Goal: Task Accomplishment & Management: Complete application form

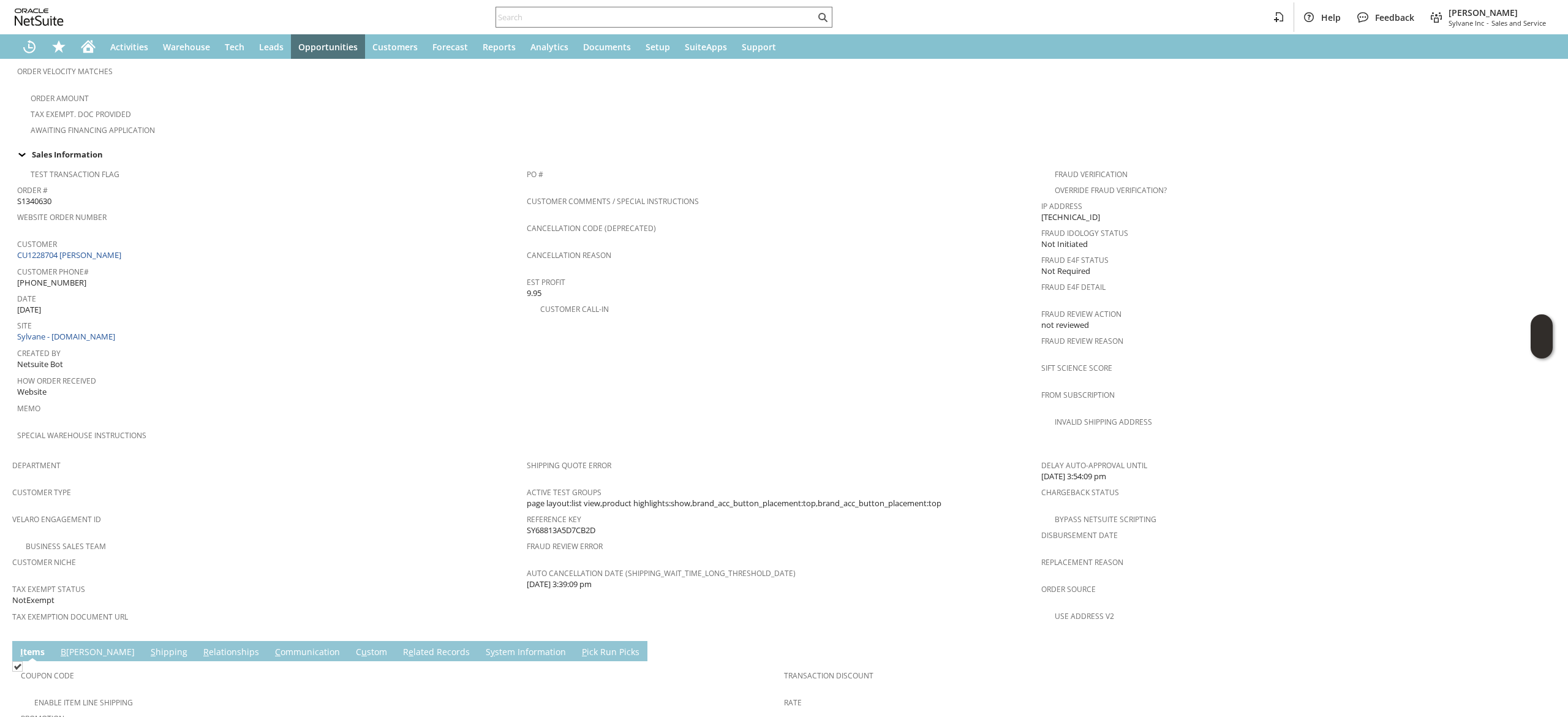
scroll to position [245, 0]
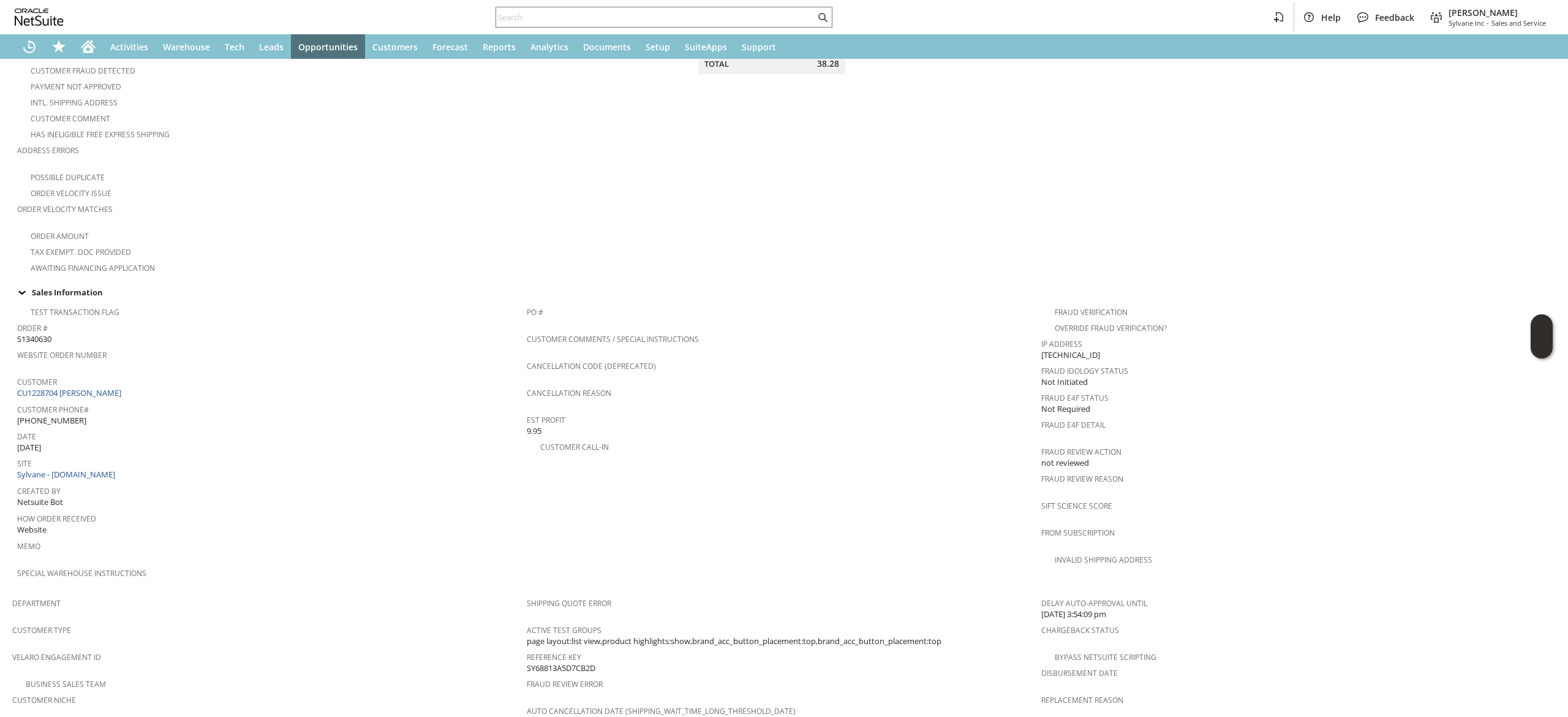
click at [97, 386] on td "Customer CU1228704 Eve Fuentevilla" at bounding box center [272, 387] width 510 height 28
click at [98, 388] on link "CU1228704 [PERSON_NAME]" at bounding box center [70, 393] width 107 height 11
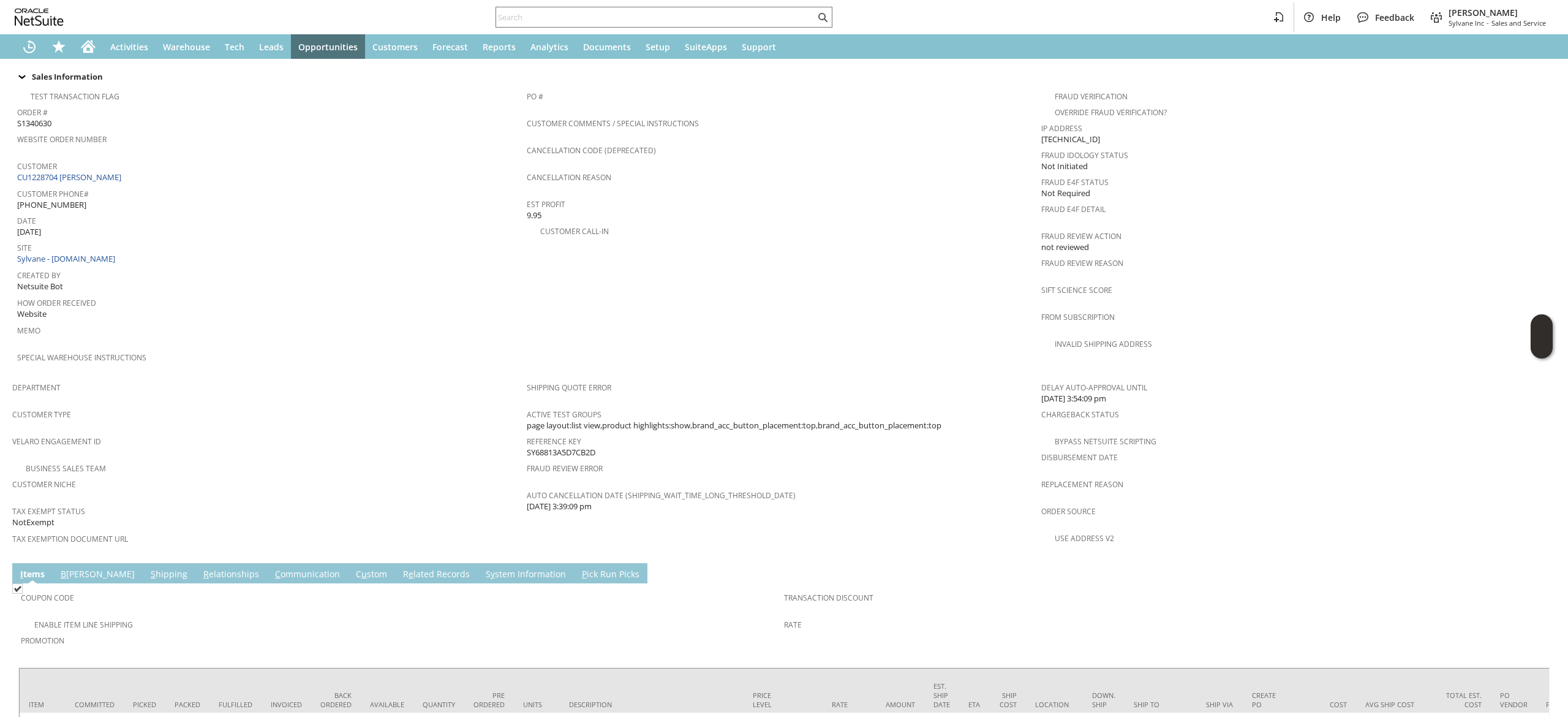
scroll to position [559, 0]
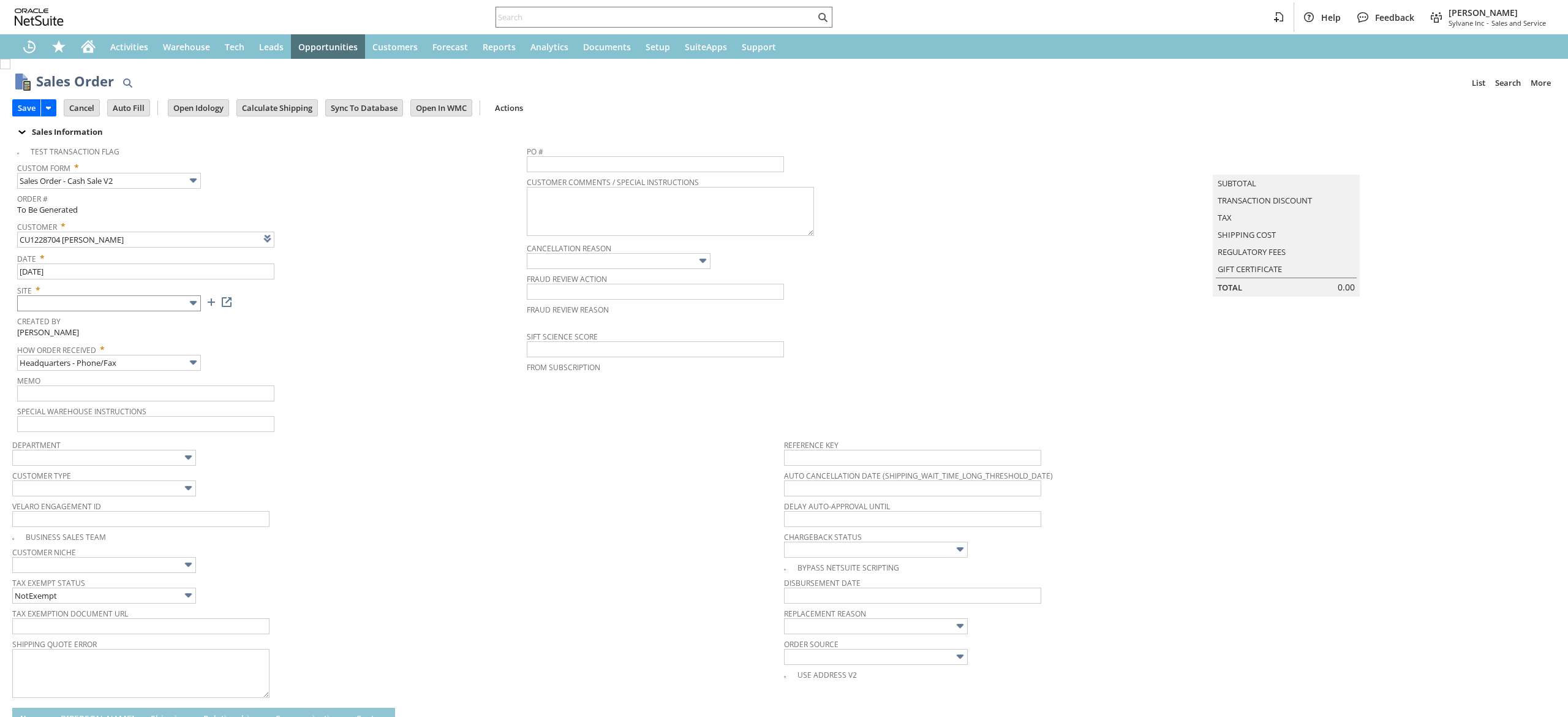
type input "Add"
type input "Copy Previous"
type input "Intelligent Recommendations ⁰"
click at [162, 308] on input "text" at bounding box center [109, 303] width 184 height 16
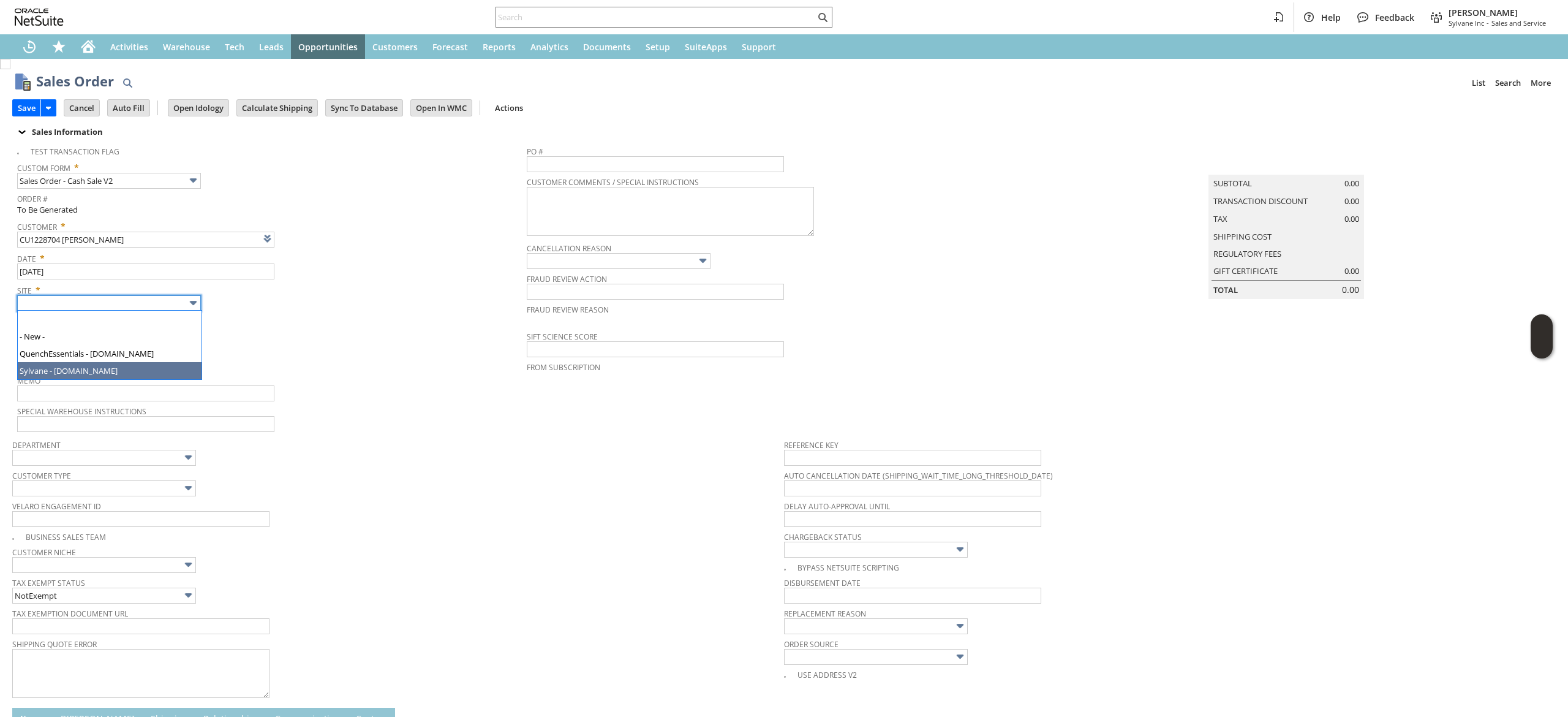
type input "Sylvane - [DOMAIN_NAME]"
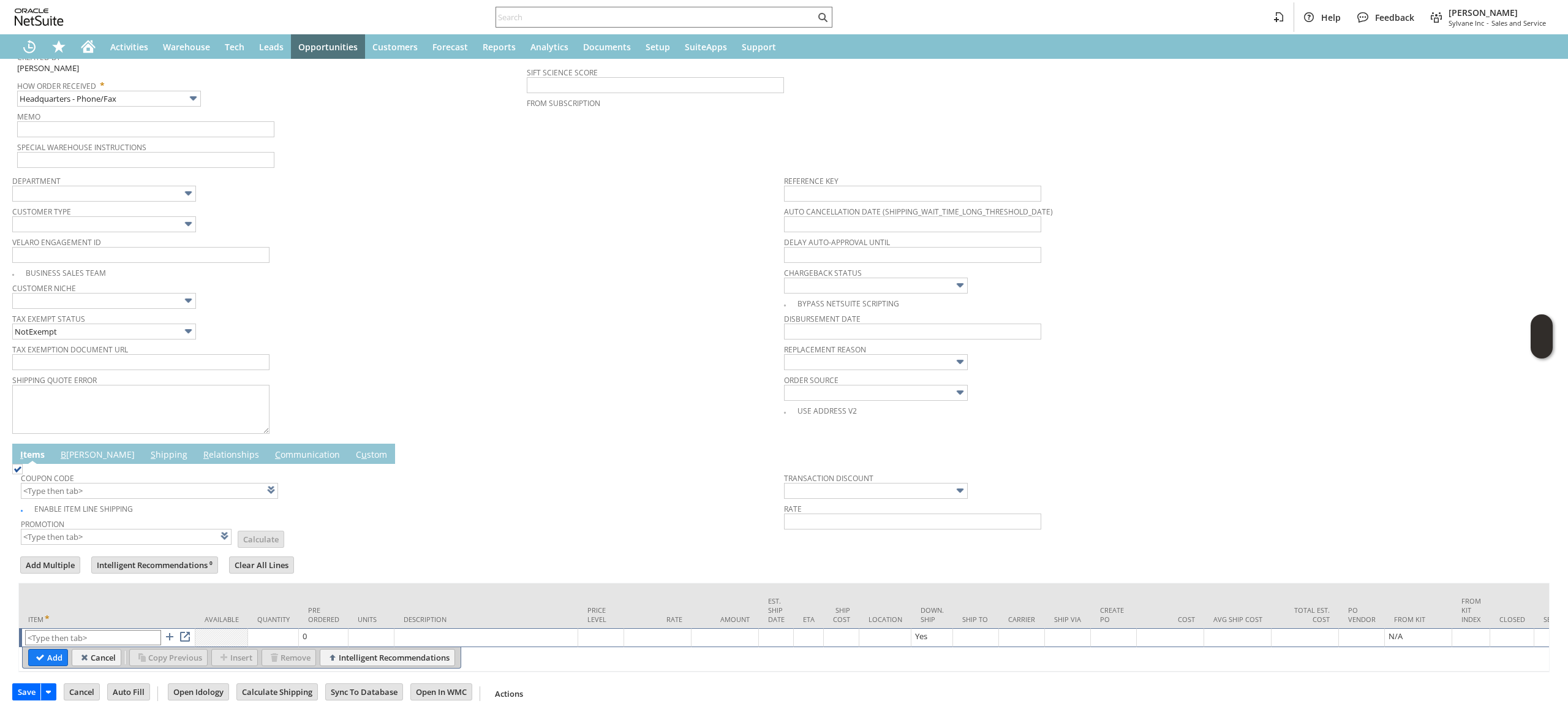
click at [118, 628] on td "List Search" at bounding box center [107, 638] width 177 height 19
click at [116, 630] on input "text" at bounding box center [93, 638] width 136 height 15
paste input "sa7349"
type input "sa7349"
click at [62, 650] on input "Add" at bounding box center [47, 657] width 39 height 16
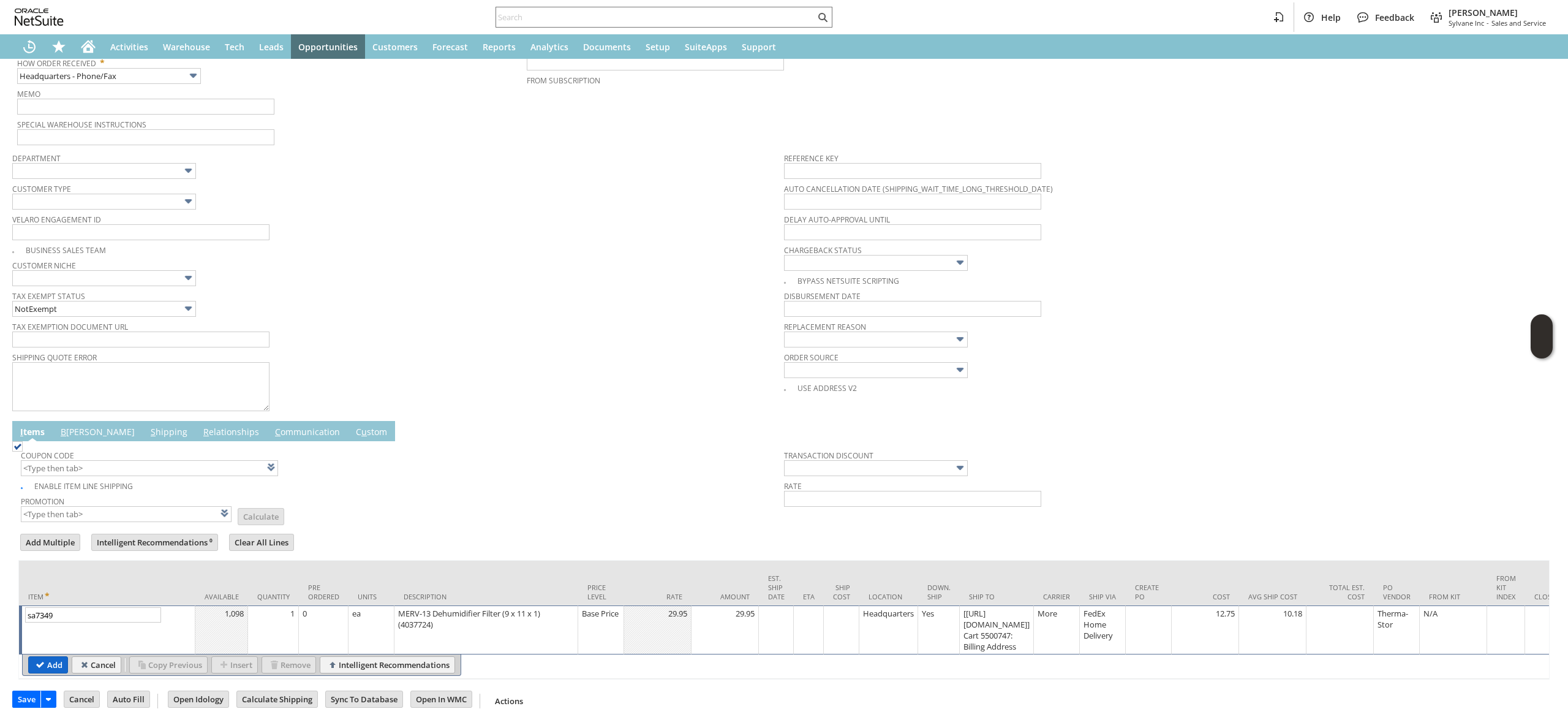
click at [47, 662] on input "Add" at bounding box center [47, 664] width 39 height 16
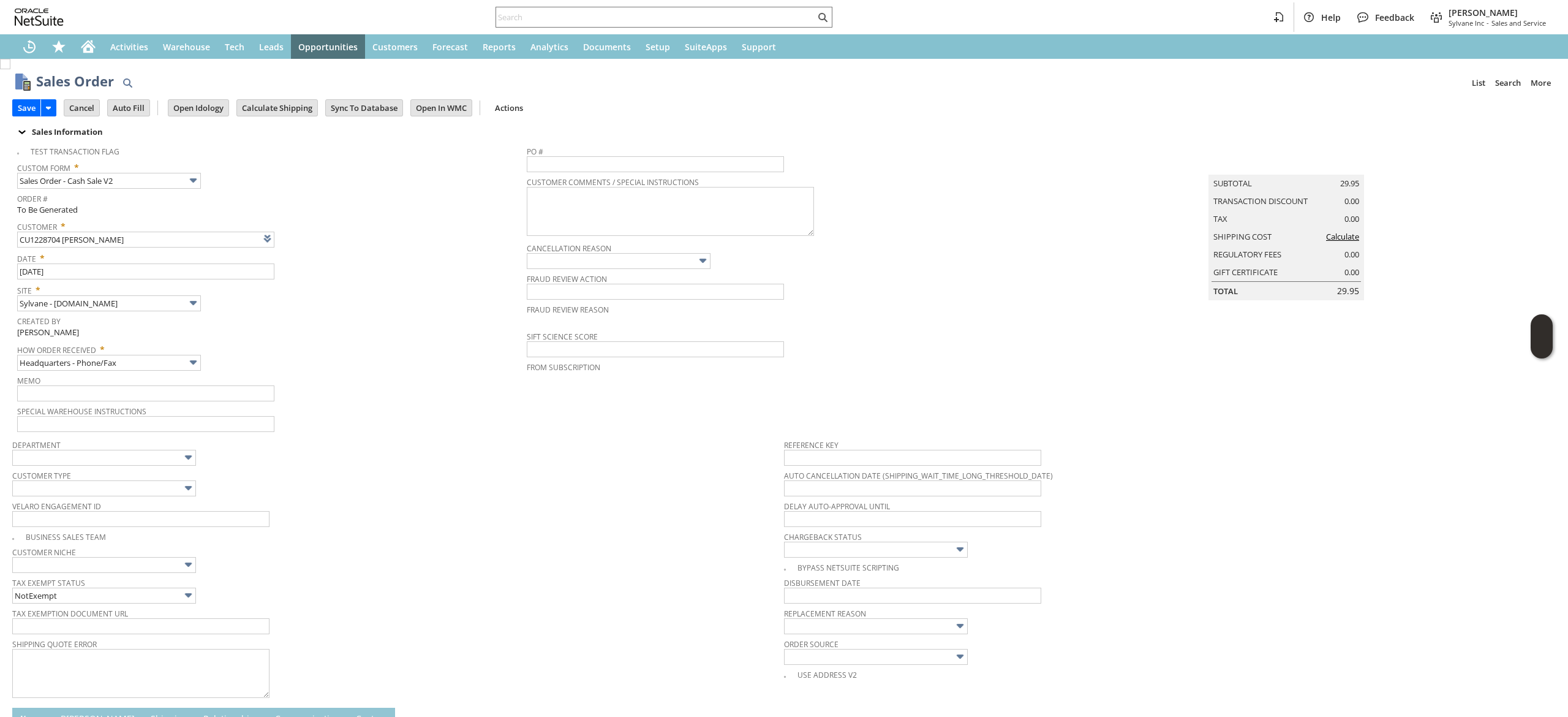
scroll to position [332, 0]
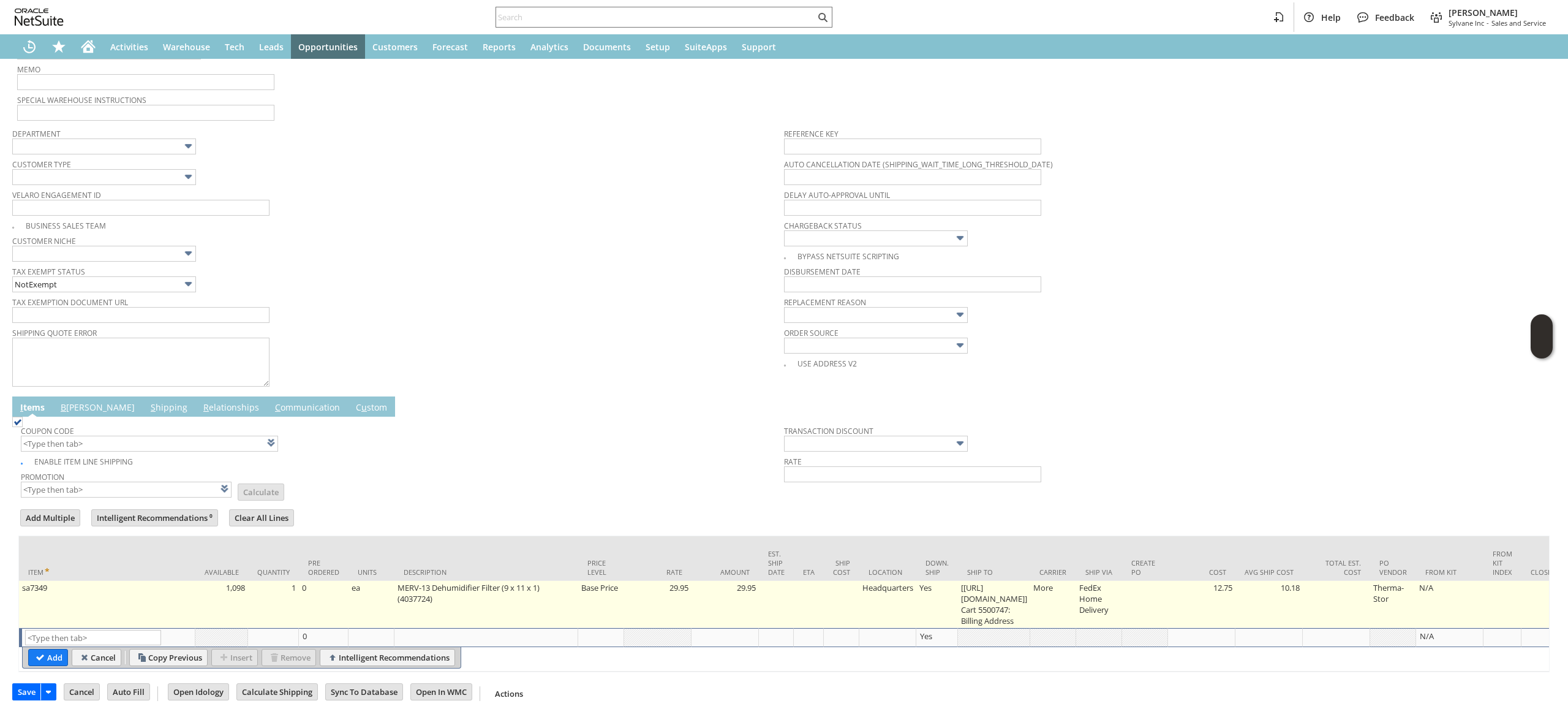
type input "Intelligent Recommendations¹⁰"
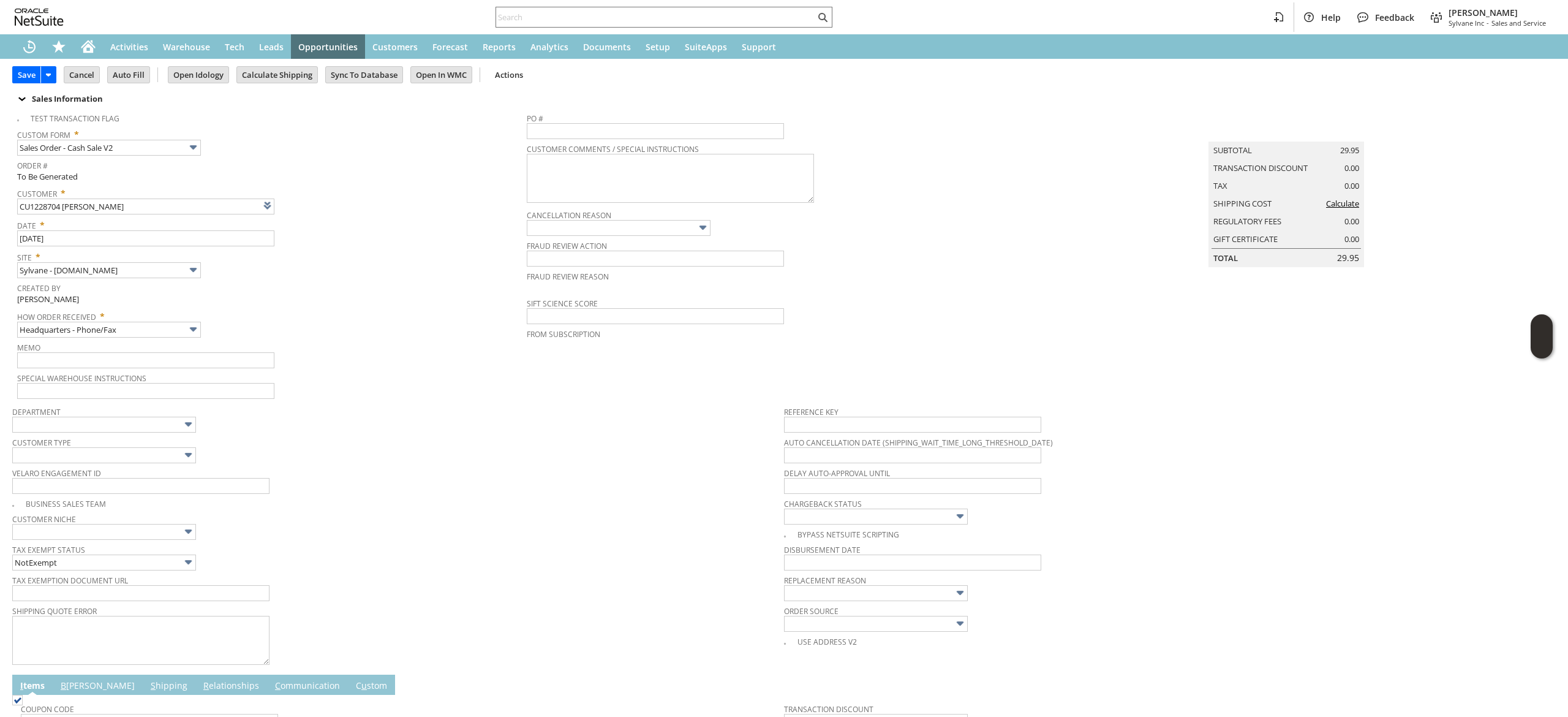
scroll to position [0, 0]
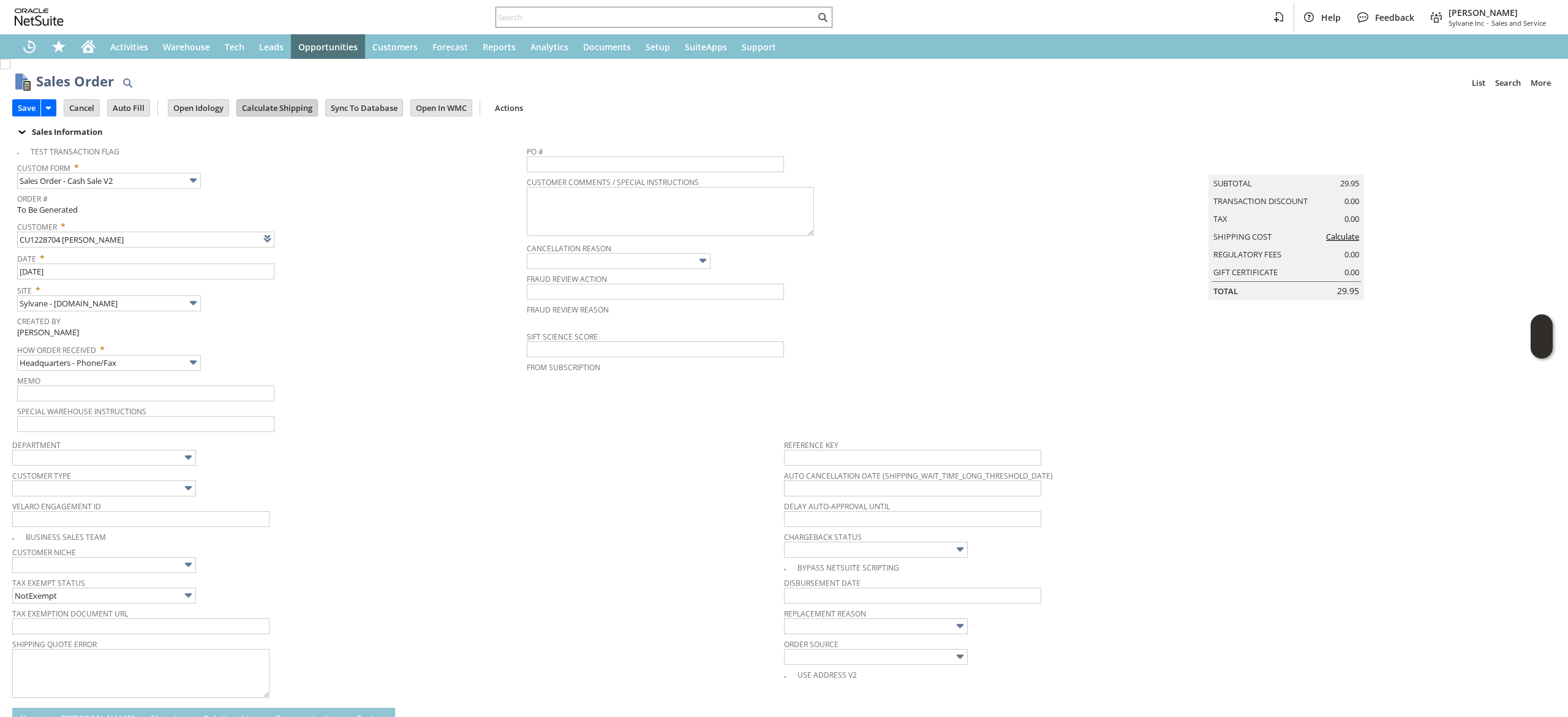
click at [268, 106] on input "Calculate Shipping" at bounding box center [277, 108] width 80 height 16
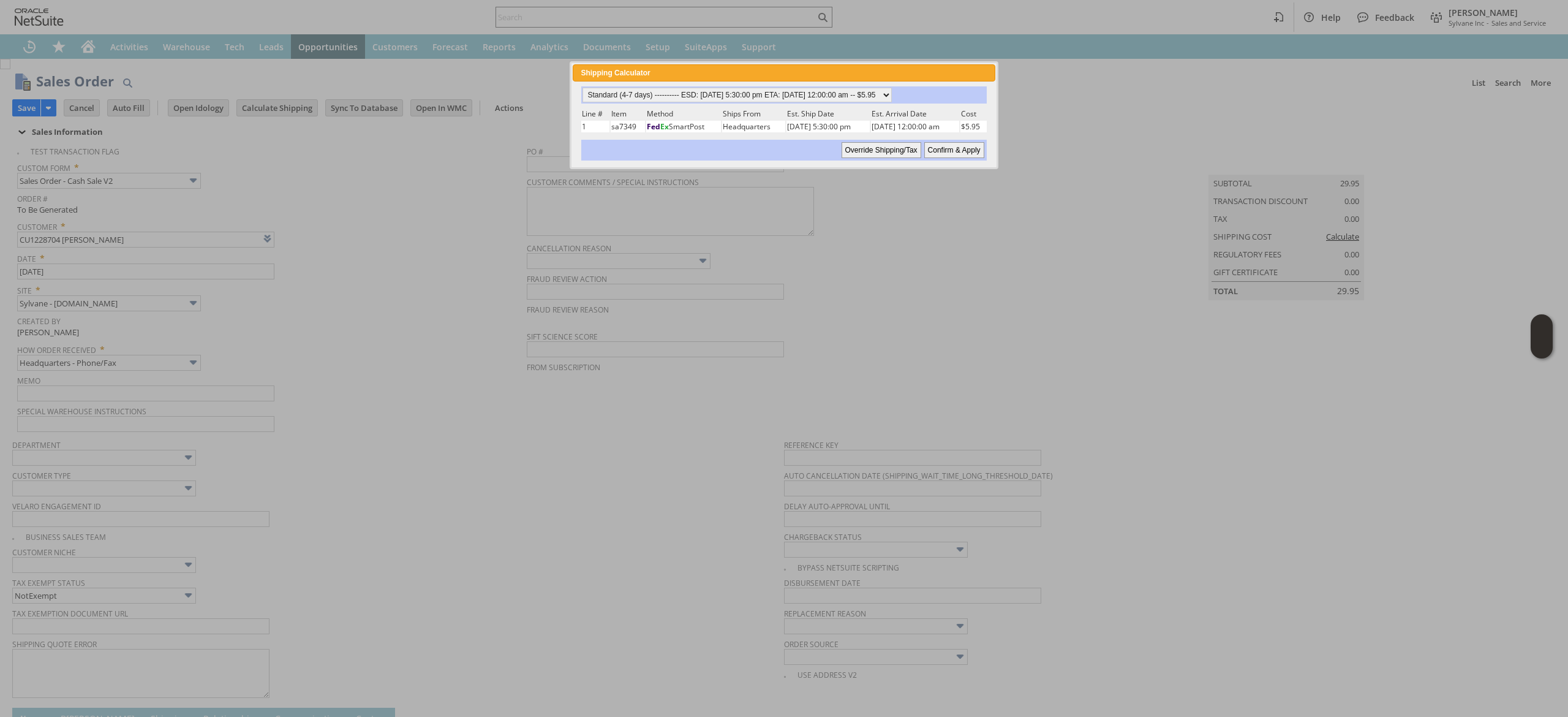
click at [824, 86] on div "Standard (4-7 days) ---------- ESD: 08/18/2025 5:30:00 pm ETA: 08/21/2025 12:00…" at bounding box center [784, 94] width 405 height 17
click at [828, 105] on div "Standard (4-7 days) ---------- ESD: 08/18/2025 5:30:00 pm ETA: 08/21/2025 12:00…" at bounding box center [784, 123] width 408 height 74
click at [833, 98] on select "Standard (4-7 days) ---------- ESD: 08/18/2025 5:30:00 pm ETA: 08/21/2025 12:00…" at bounding box center [737, 94] width 310 height 15
select select "2 Day ------------------------ ESD: 08/18/2025 5:30:00 pm ETA: 08/20/2025 12:00…"
click at [582, 87] on select "Standard (4-7 days) ---------- ESD: 08/18/2025 5:30:00 pm ETA: 08/21/2025 12:00…" at bounding box center [737, 94] width 310 height 15
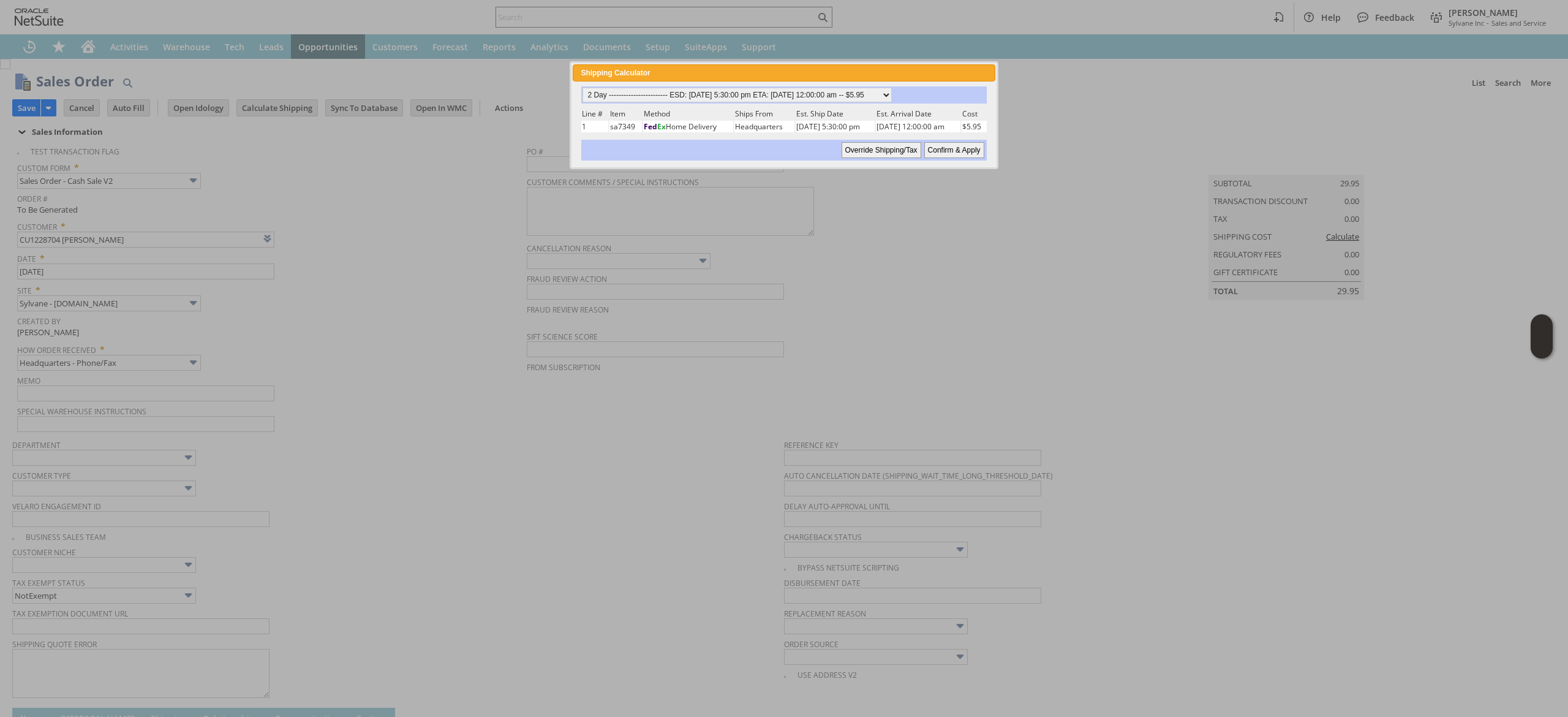
click at [919, 122] on td "08/20/2025 12:00:00 am" at bounding box center [919, 127] width 85 height 11
click at [972, 160] on div "Standard (4-7 days) ---------- ESD: 08/18/2025 5:30:00 pm ETA: 08/21/2025 12:00…" at bounding box center [784, 124] width 422 height 84
click at [955, 146] on input "Confirm & Apply" at bounding box center [954, 150] width 60 height 16
type input "Add"
type input "Copy Previous"
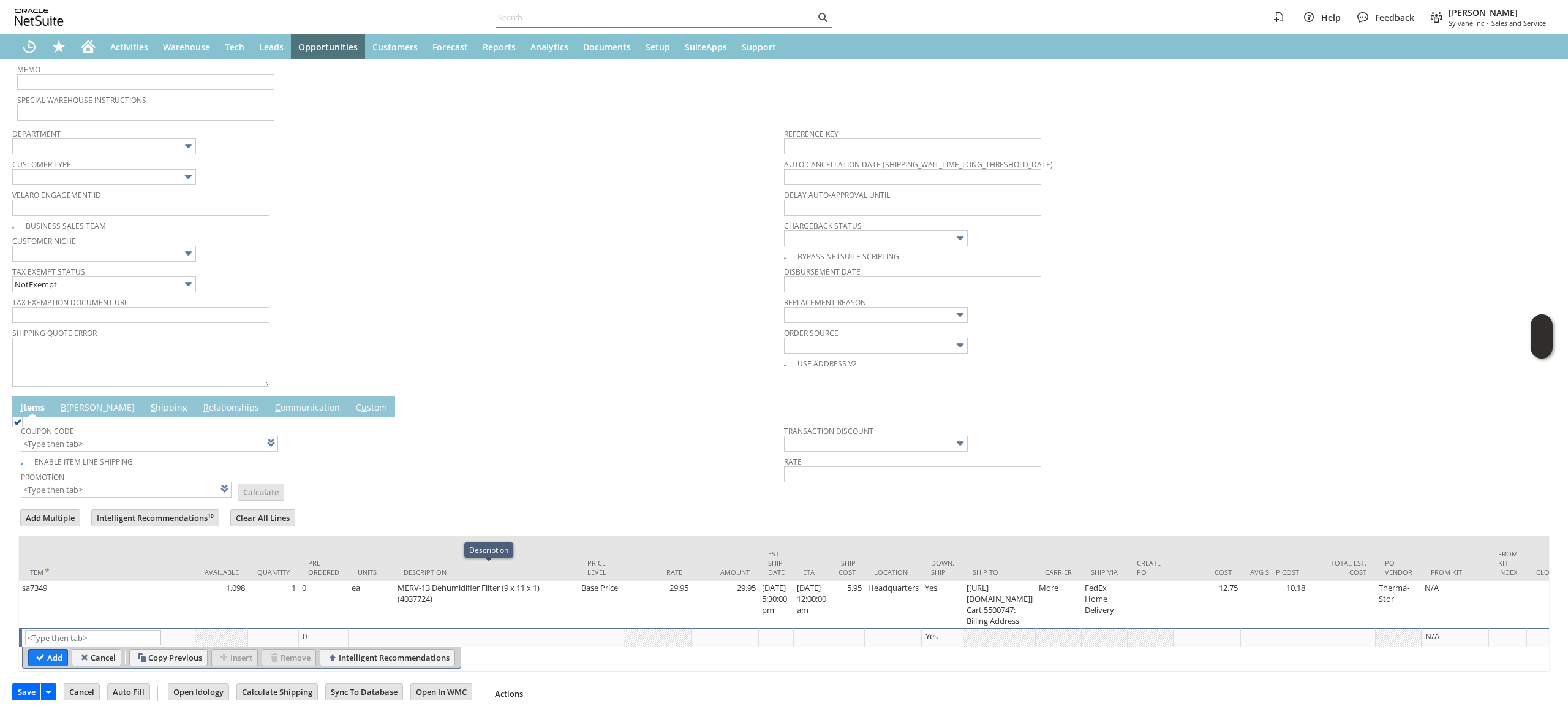
scroll to position [332, 0]
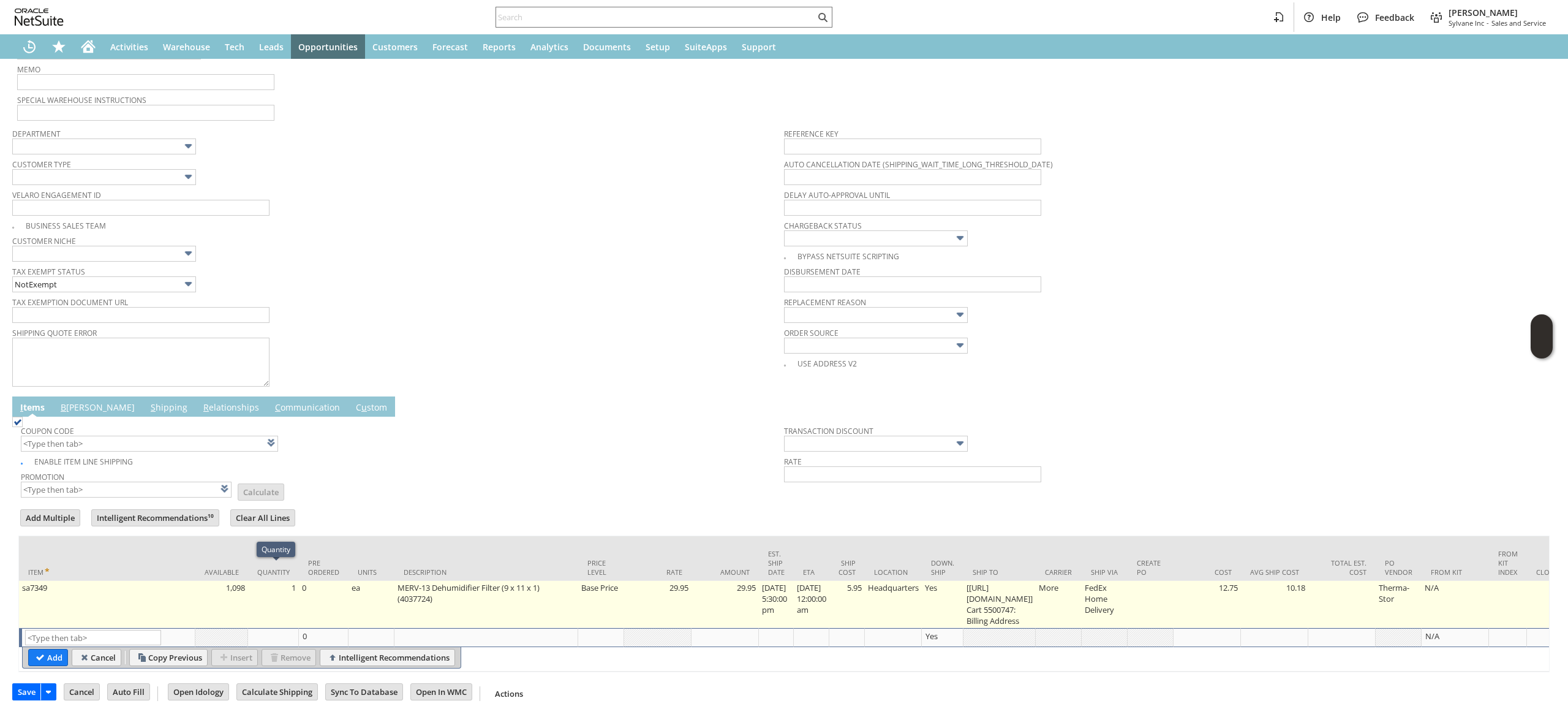
click at [277, 581] on td "1" at bounding box center [273, 604] width 51 height 48
type input "1"
type input "sa7349"
type input "OK"
type input "Make Copy"
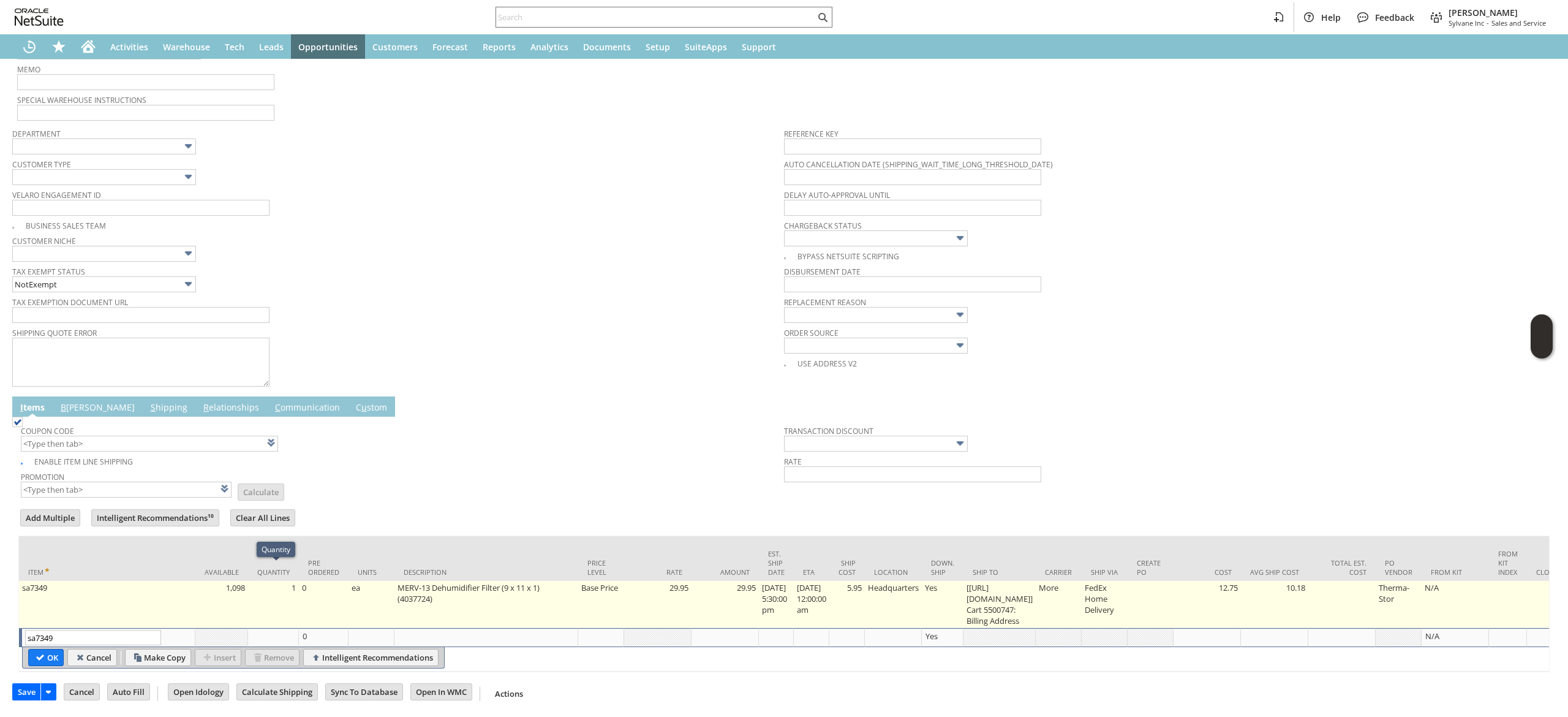
scroll to position [331, 0]
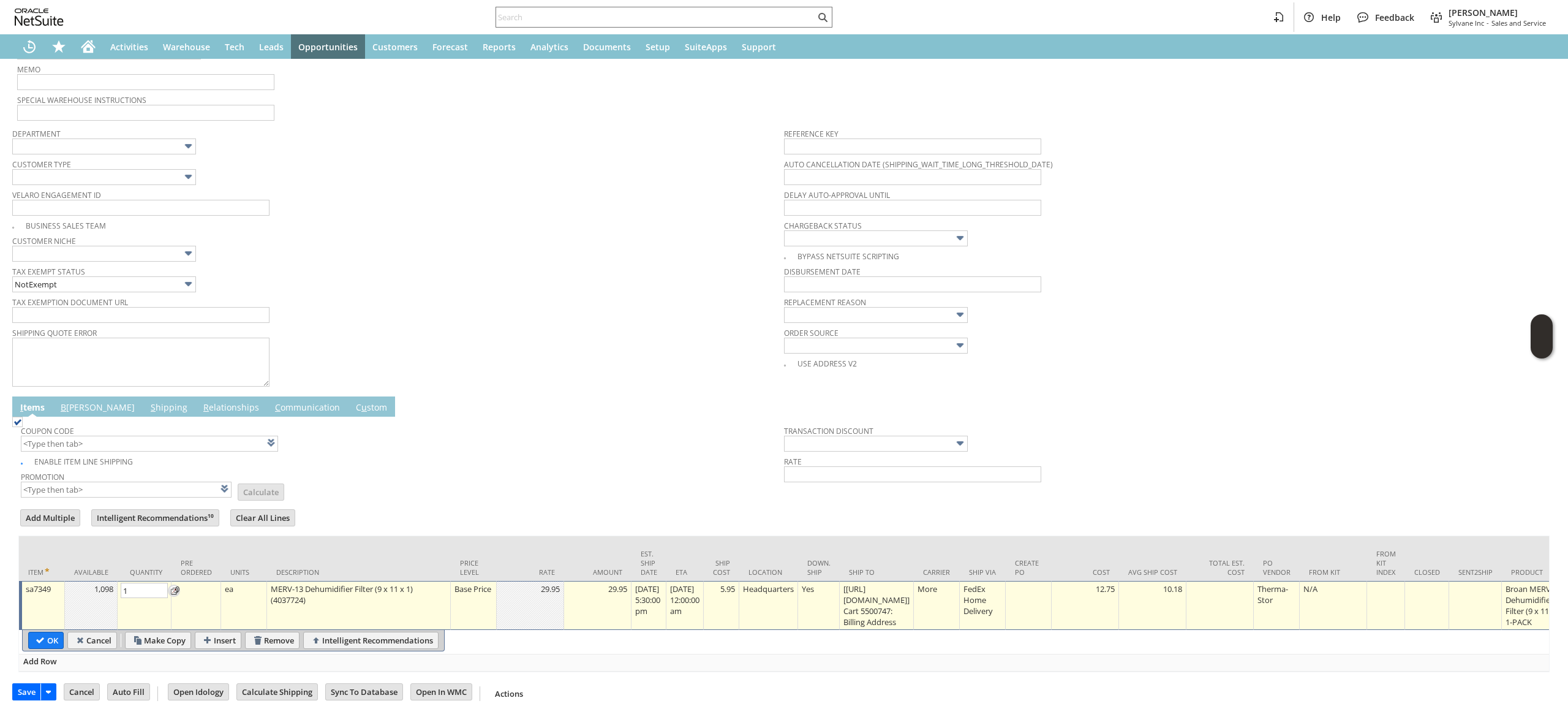
type input "2"
click at [57, 633] on input "OK" at bounding box center [46, 640] width 34 height 16
type input "Add"
type input "Copy Previous"
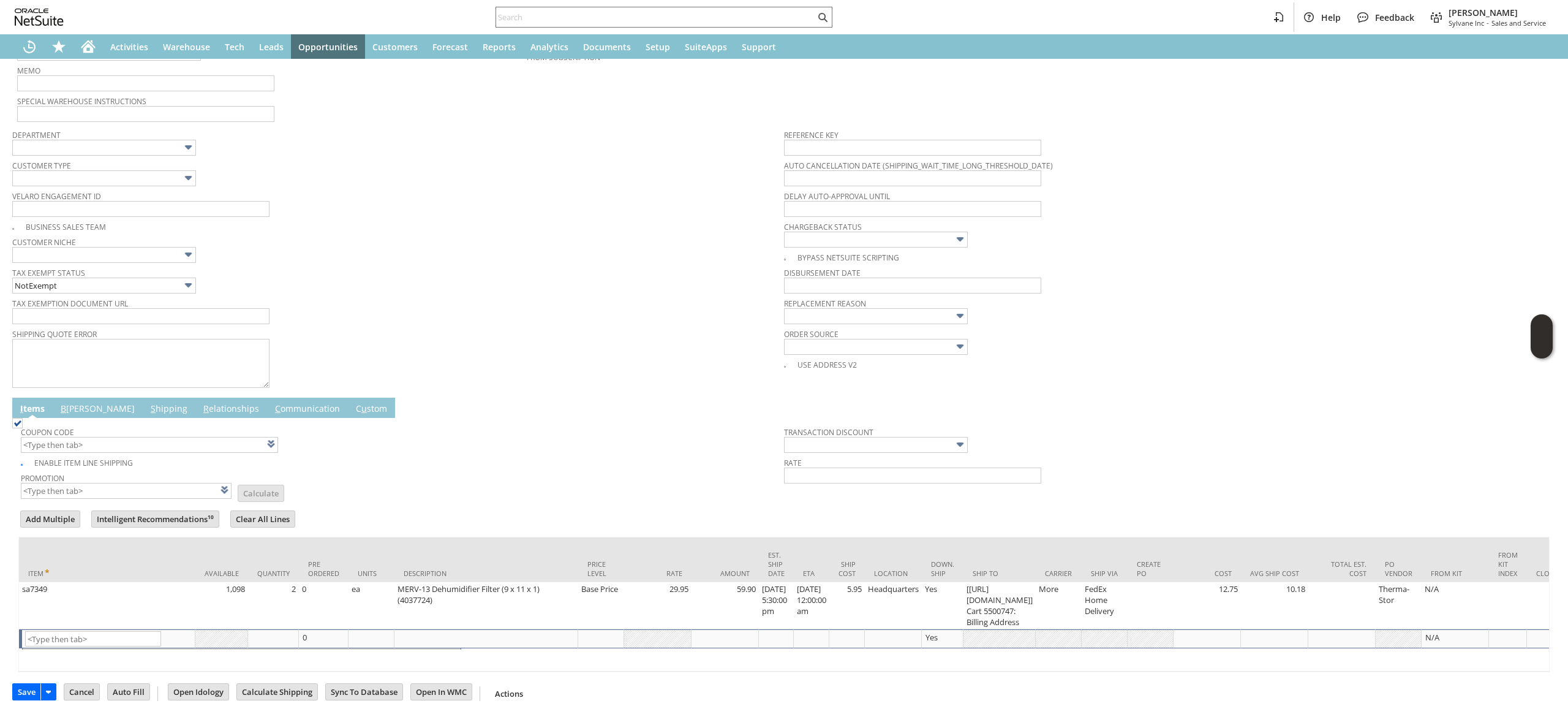
scroll to position [0, 0]
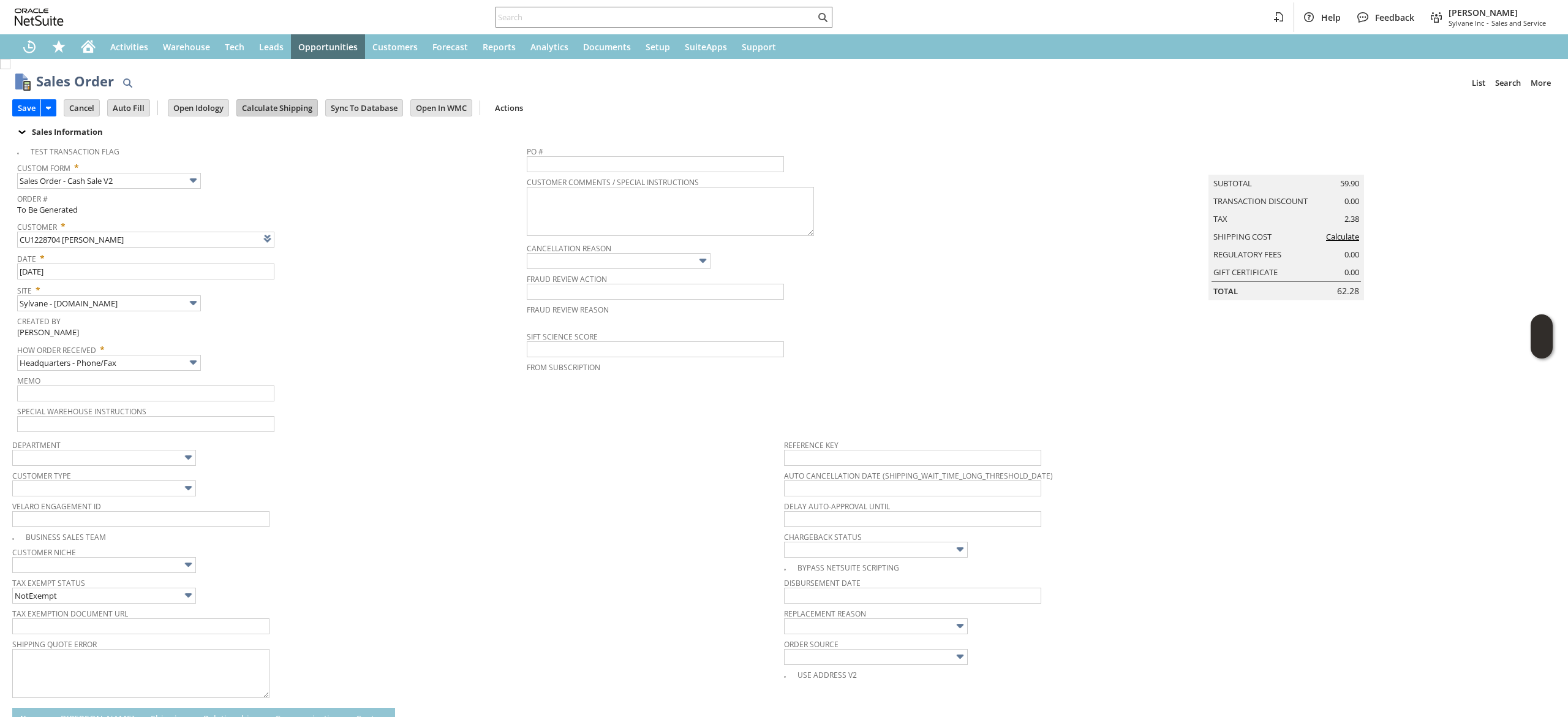
click at [293, 115] on input "Calculate Shipping" at bounding box center [277, 108] width 80 height 16
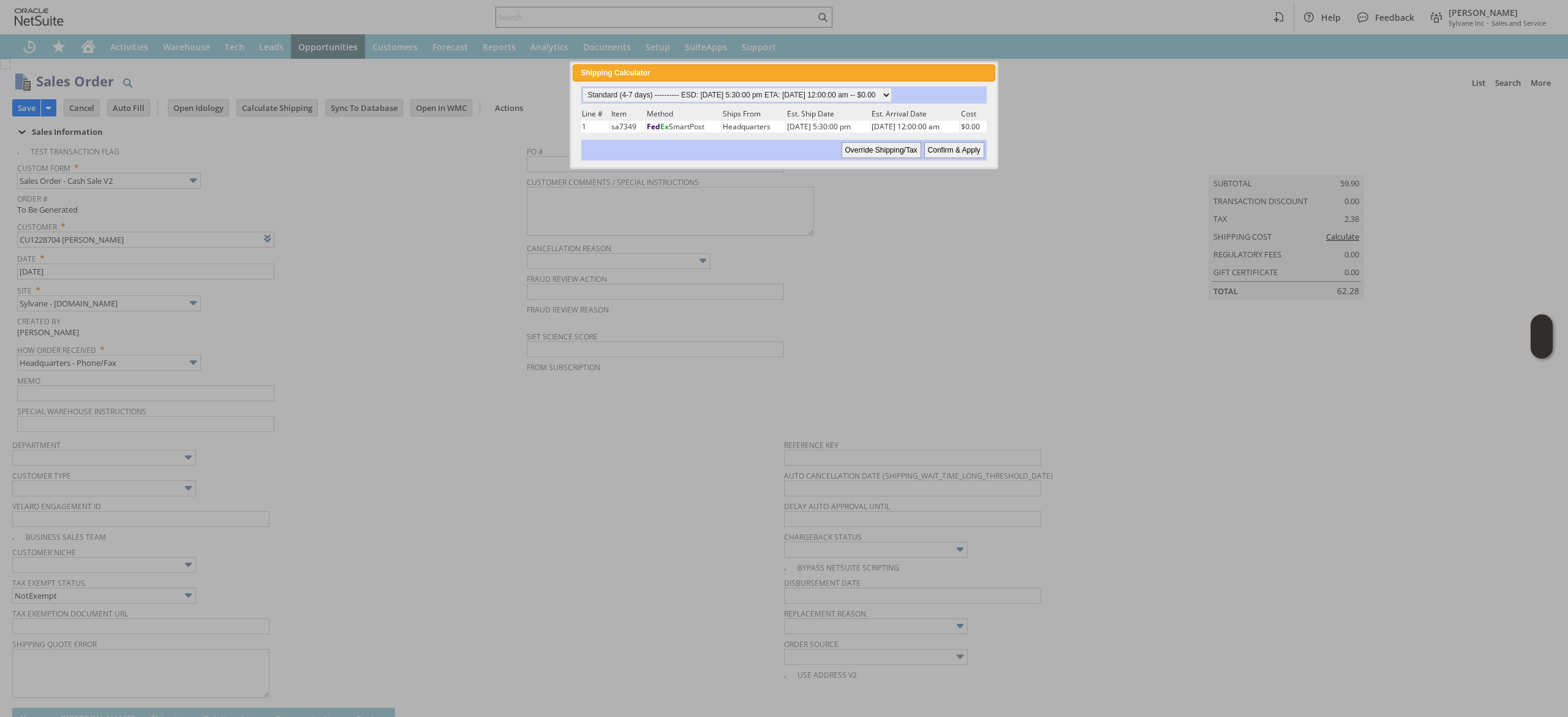
click at [836, 102] on div "Standard (4-7 days) ---------- ESD: 08/18/2025 5:30:00 pm ETA: 08/21/2025 12:00…" at bounding box center [784, 94] width 405 height 17
click at [845, 95] on select "Standard (4-7 days) ---------- ESD: 08/18/2025 5:30:00 pm ETA: 08/21/2025 12:00…" at bounding box center [737, 94] width 310 height 15
select select "2 Day ------------------------ ESD: 08/18/2025 5:30:00 pm ETA: 08/20/2025 12:00…"
click at [582, 87] on select "Standard (4-7 days) ---------- ESD: 08/18/2025 5:30:00 pm ETA: 08/21/2025 12:00…" at bounding box center [737, 94] width 310 height 15
click at [938, 143] on input "Confirm & Apply" at bounding box center [954, 150] width 60 height 16
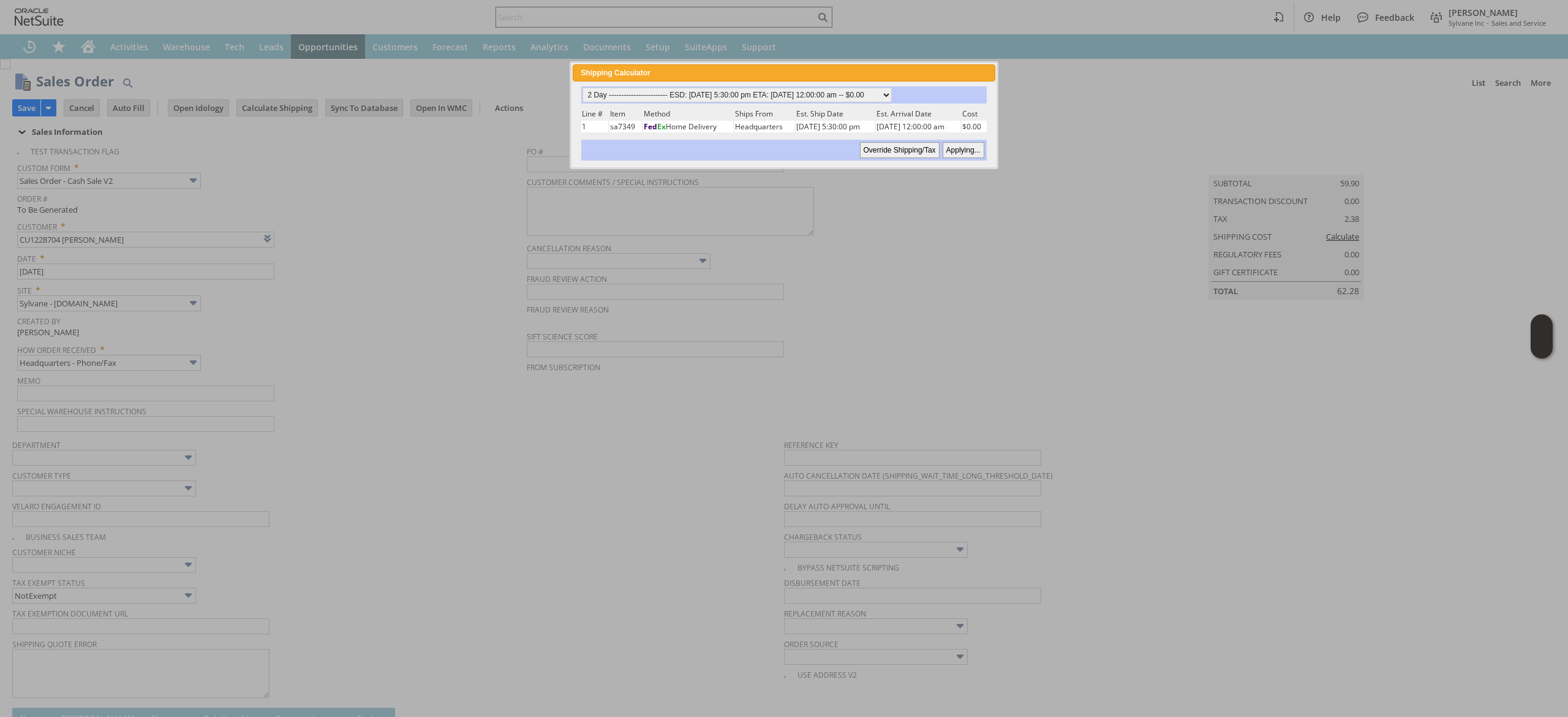
type input "Add"
type input "Copy Previous"
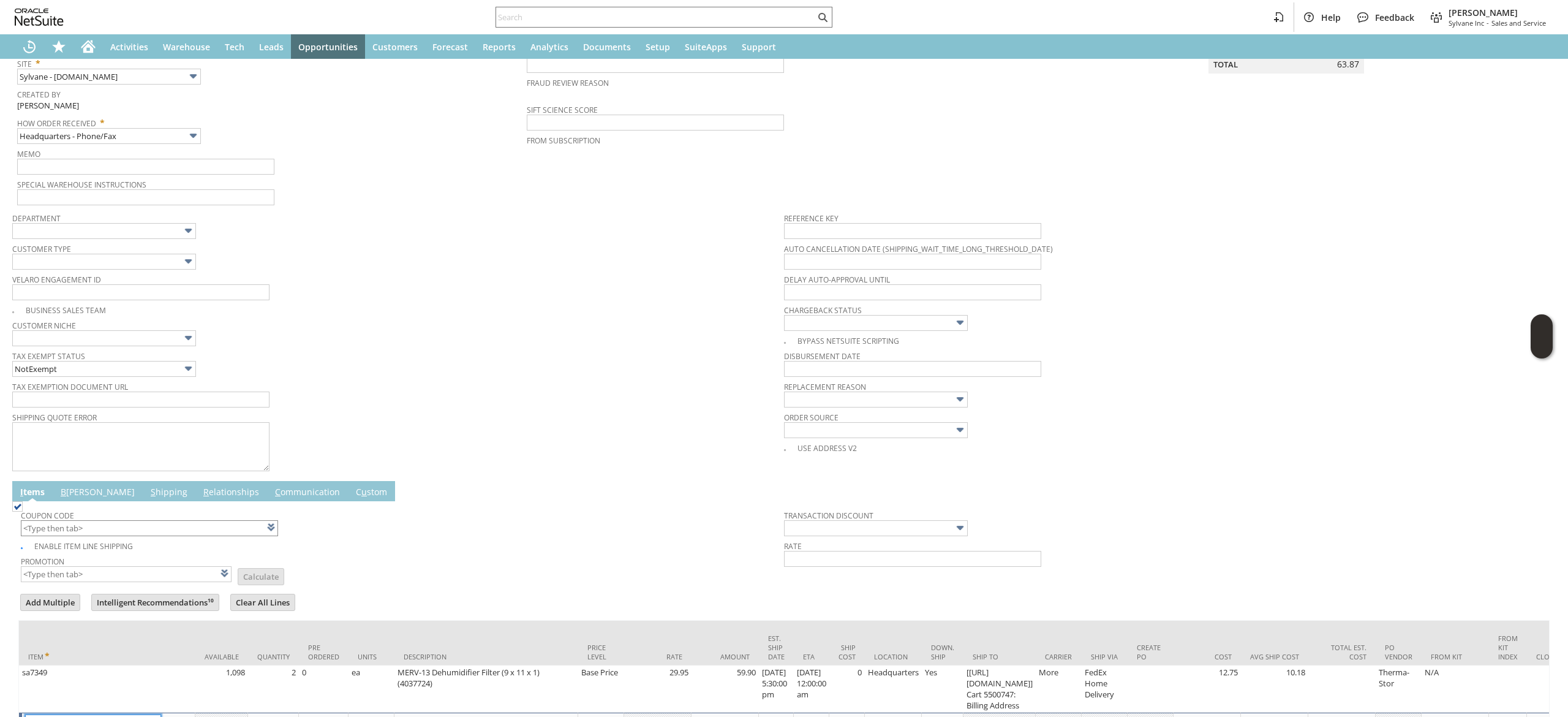
scroll to position [332, 0]
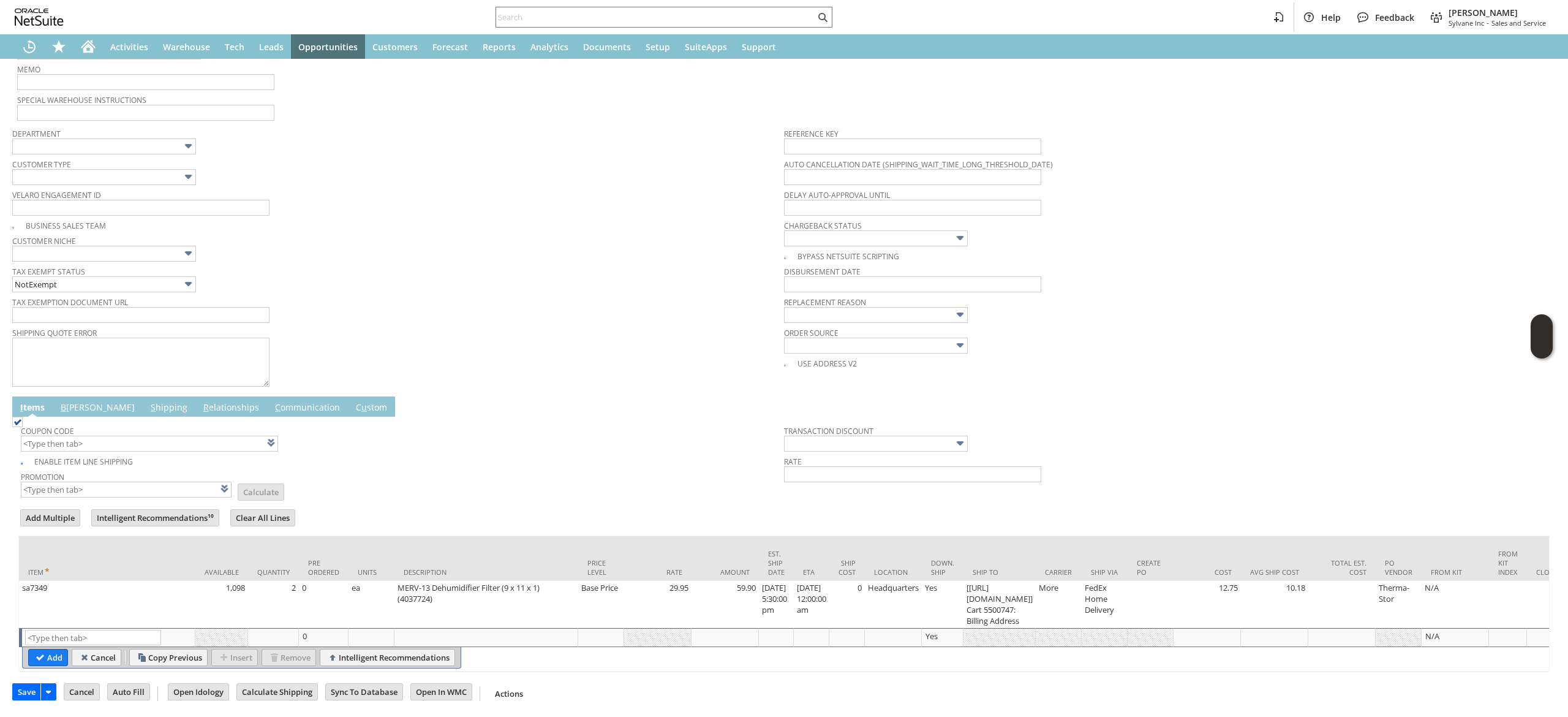
click at [147, 402] on link "S hipping" at bounding box center [169, 408] width 43 height 13
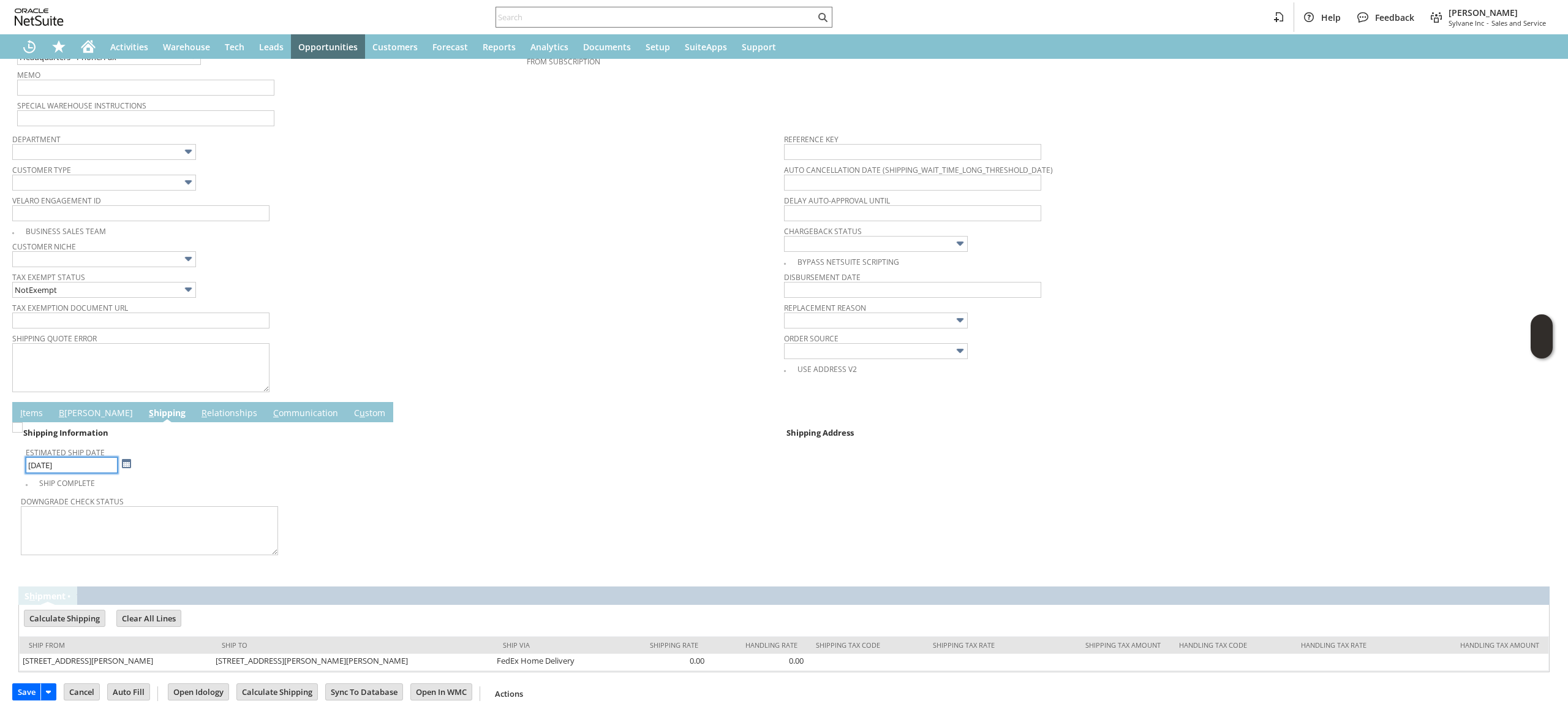
scroll to position [309, 0]
click at [79, 416] on link "B illing" at bounding box center [96, 414] width 80 height 13
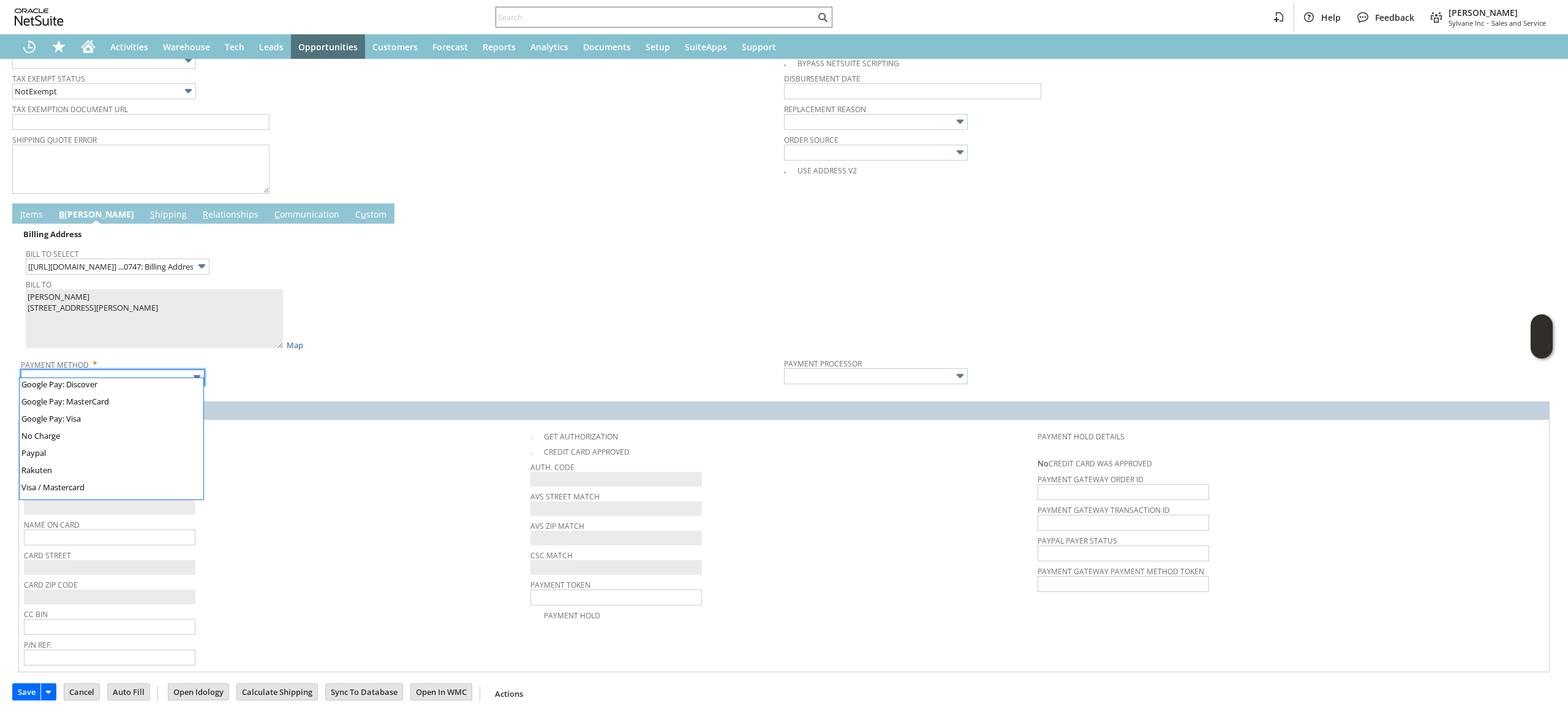
scroll to position [331, 0]
type input "Visa / Mastercard"
type input "Braintree"
checkbox input "true"
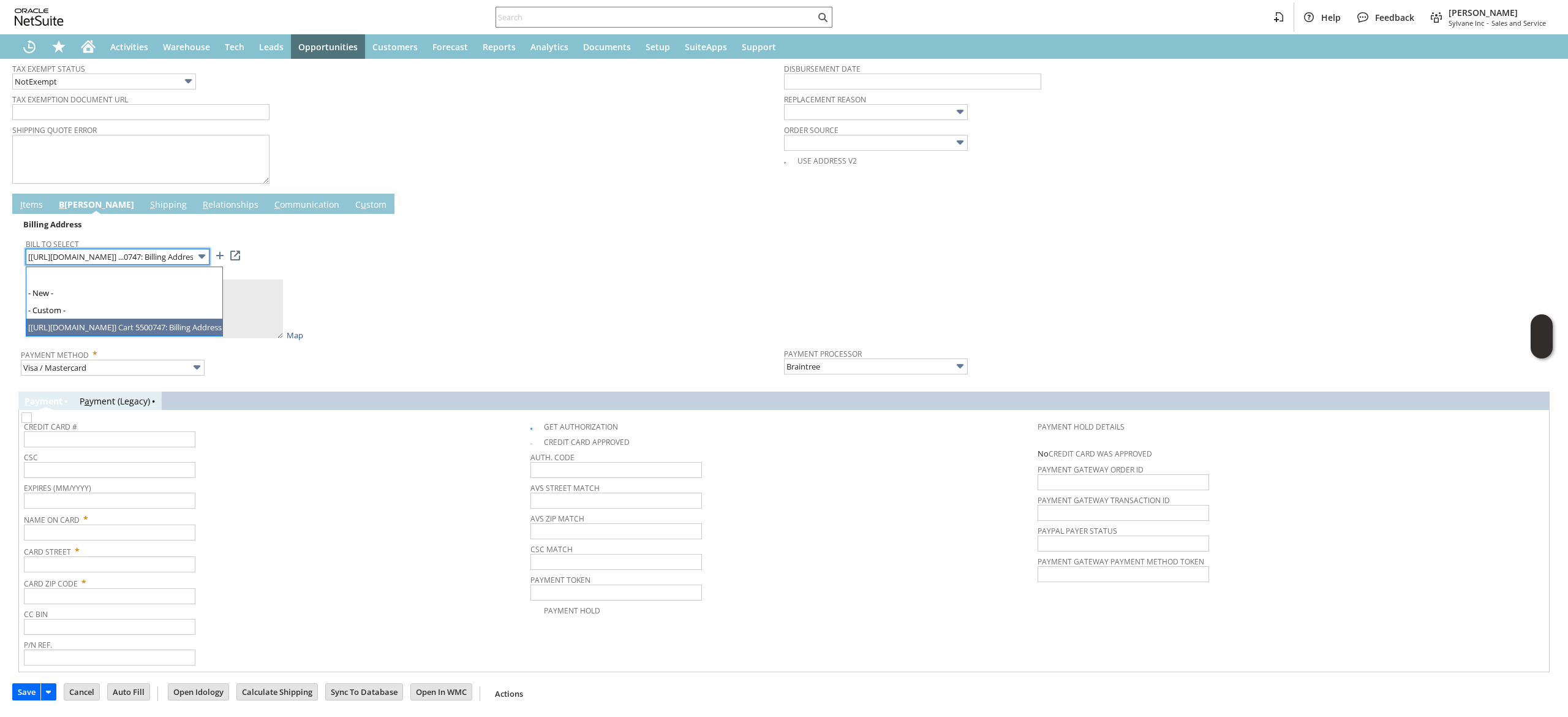
click at [169, 255] on input "[https://paypal.com/] ...0747: Billing Address" at bounding box center [118, 257] width 184 height 16
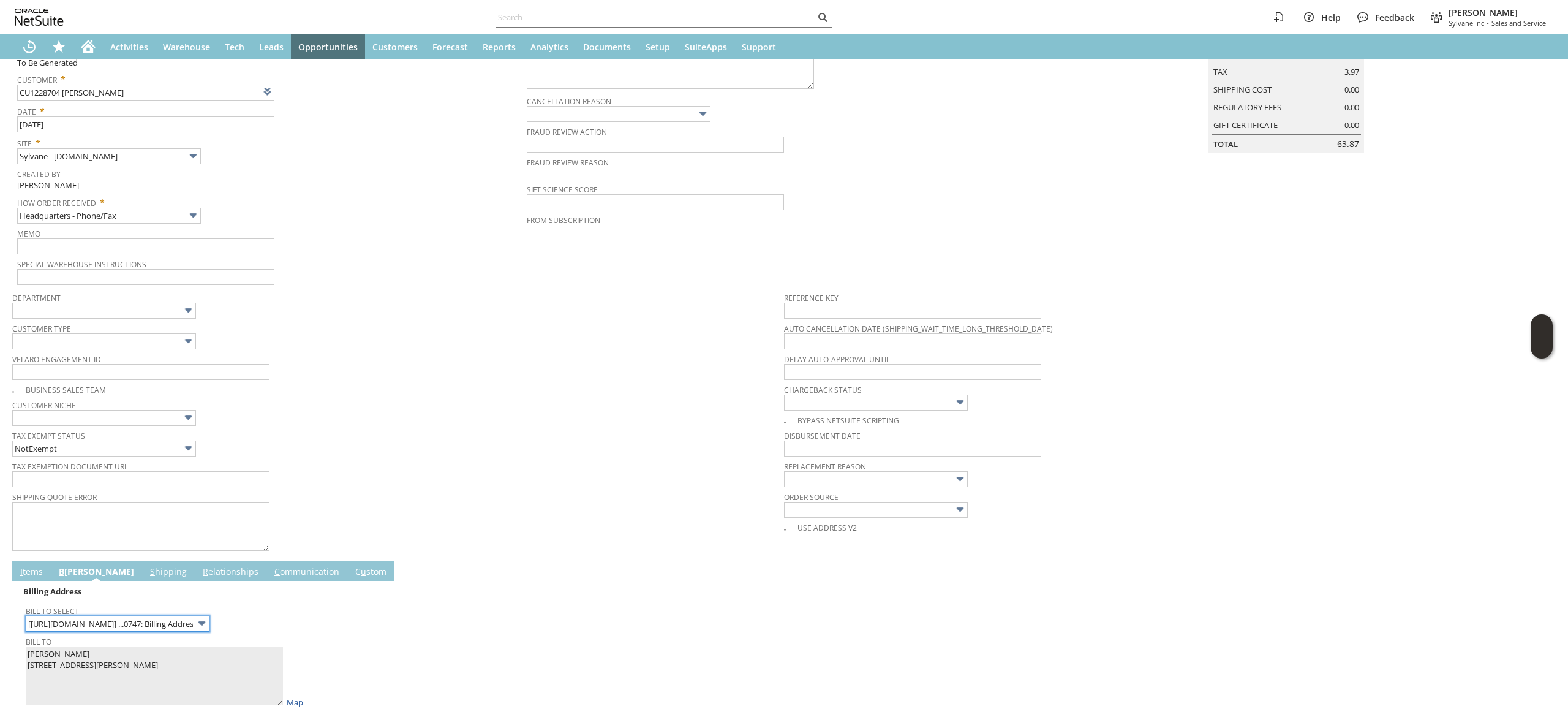
scroll to position [0, 0]
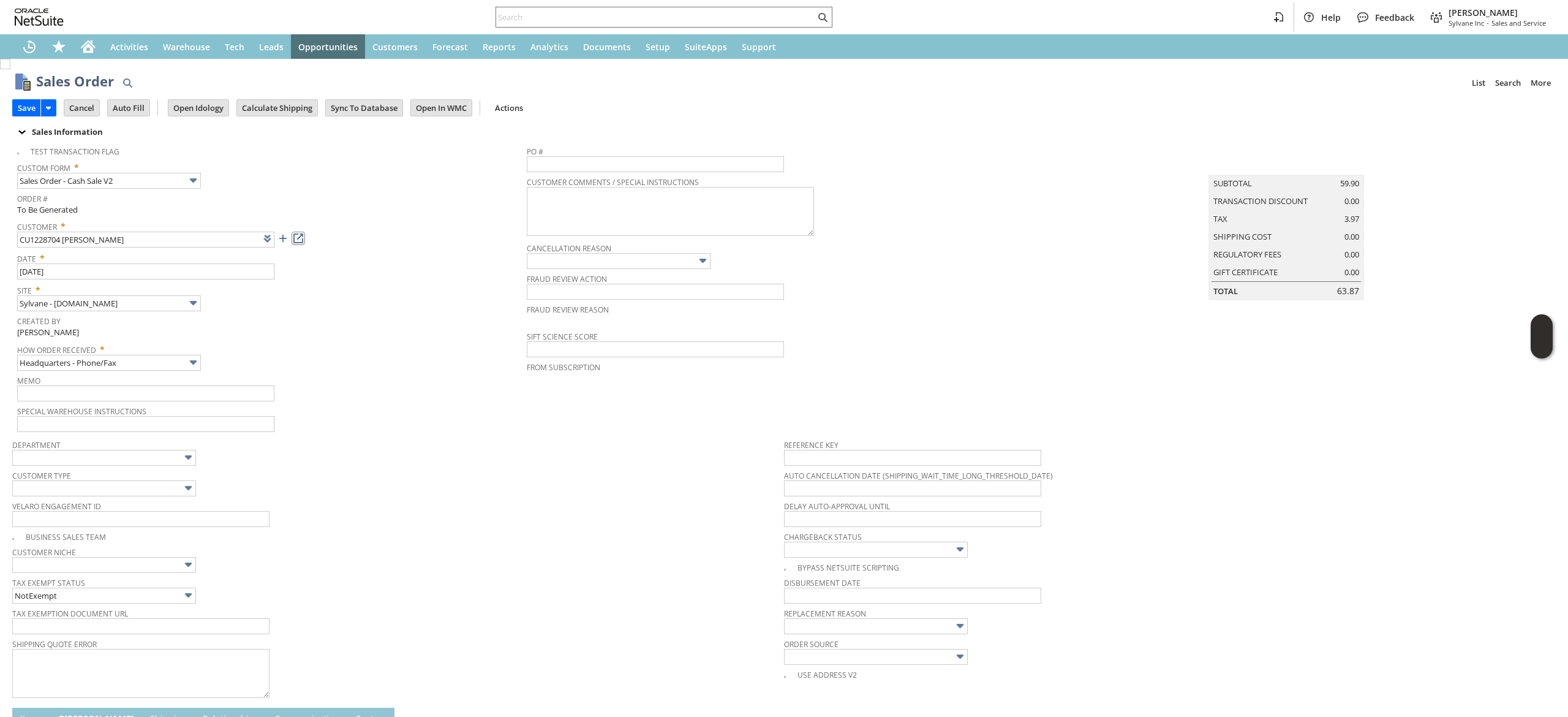
click at [302, 237] on link at bounding box center [298, 238] width 13 height 13
click at [185, 188] on body "Help Feedback Devin Carswell Sylvane Inc - Sales and Service Activities Warehou…" at bounding box center [784, 358] width 1568 height 717
click at [425, 205] on div "Order # To Be Generated" at bounding box center [268, 203] width 503 height 26
click at [303, 237] on link at bounding box center [298, 238] width 13 height 13
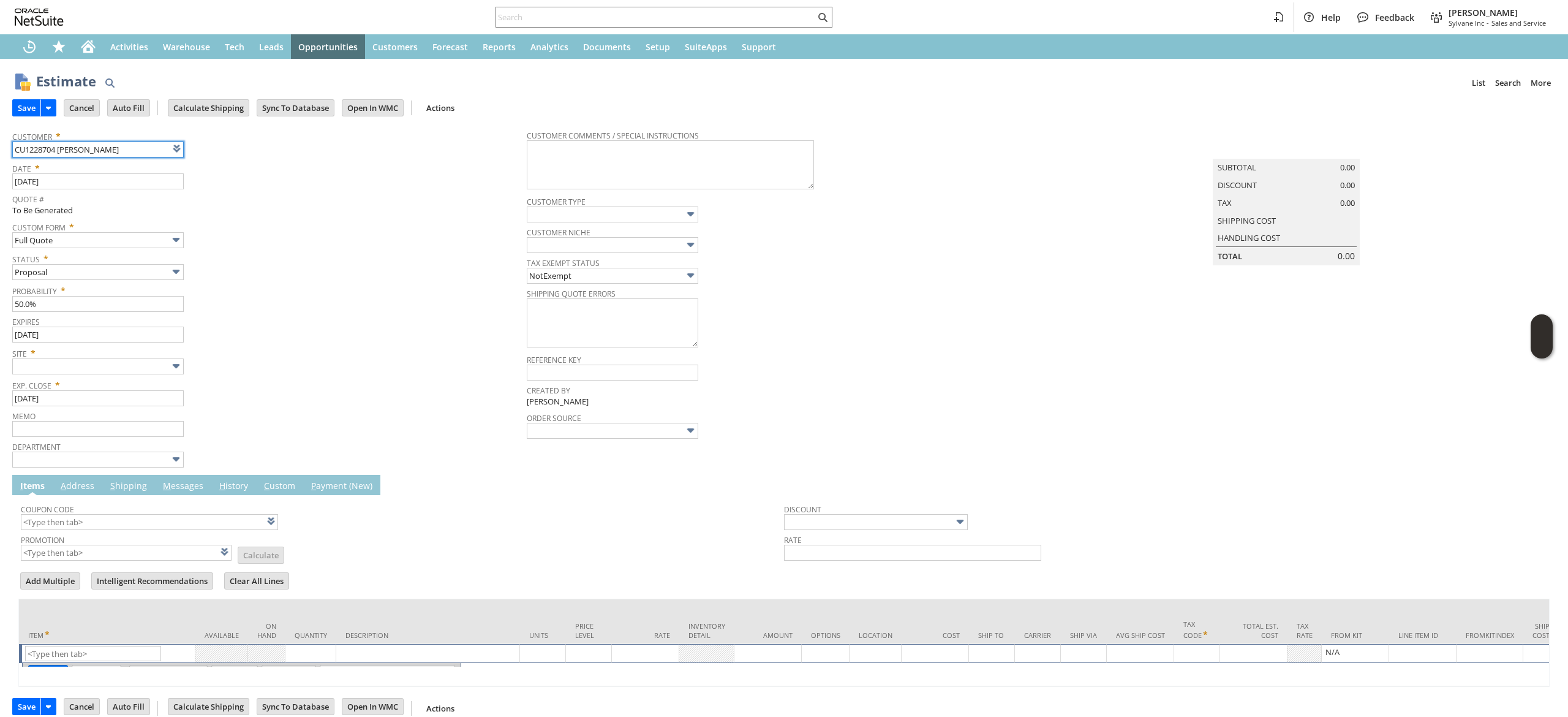
type input "Intelligent Recommendations ⁰"
click at [116, 355] on span "Site *" at bounding box center [266, 351] width 508 height 15
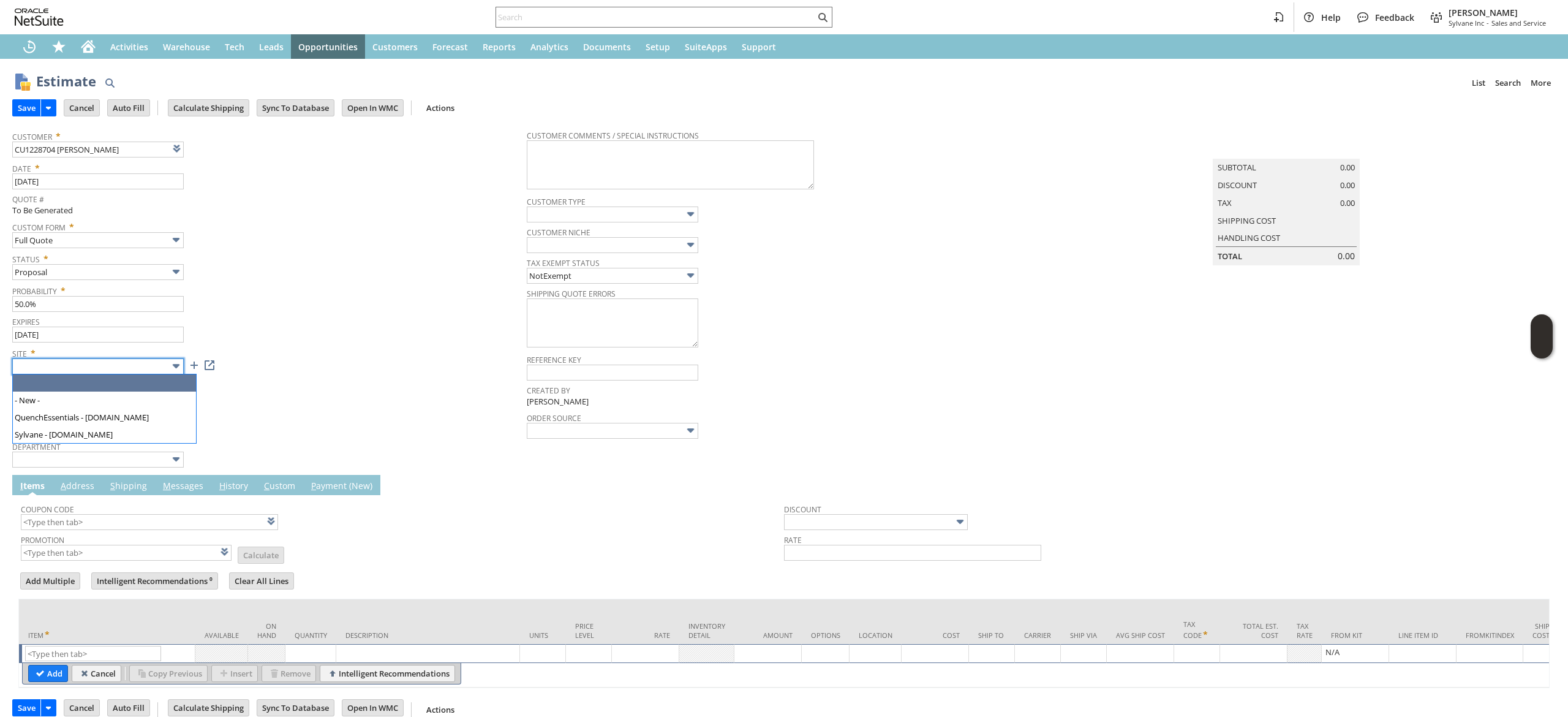
click at [120, 367] on input "text" at bounding box center [97, 366] width 172 height 16
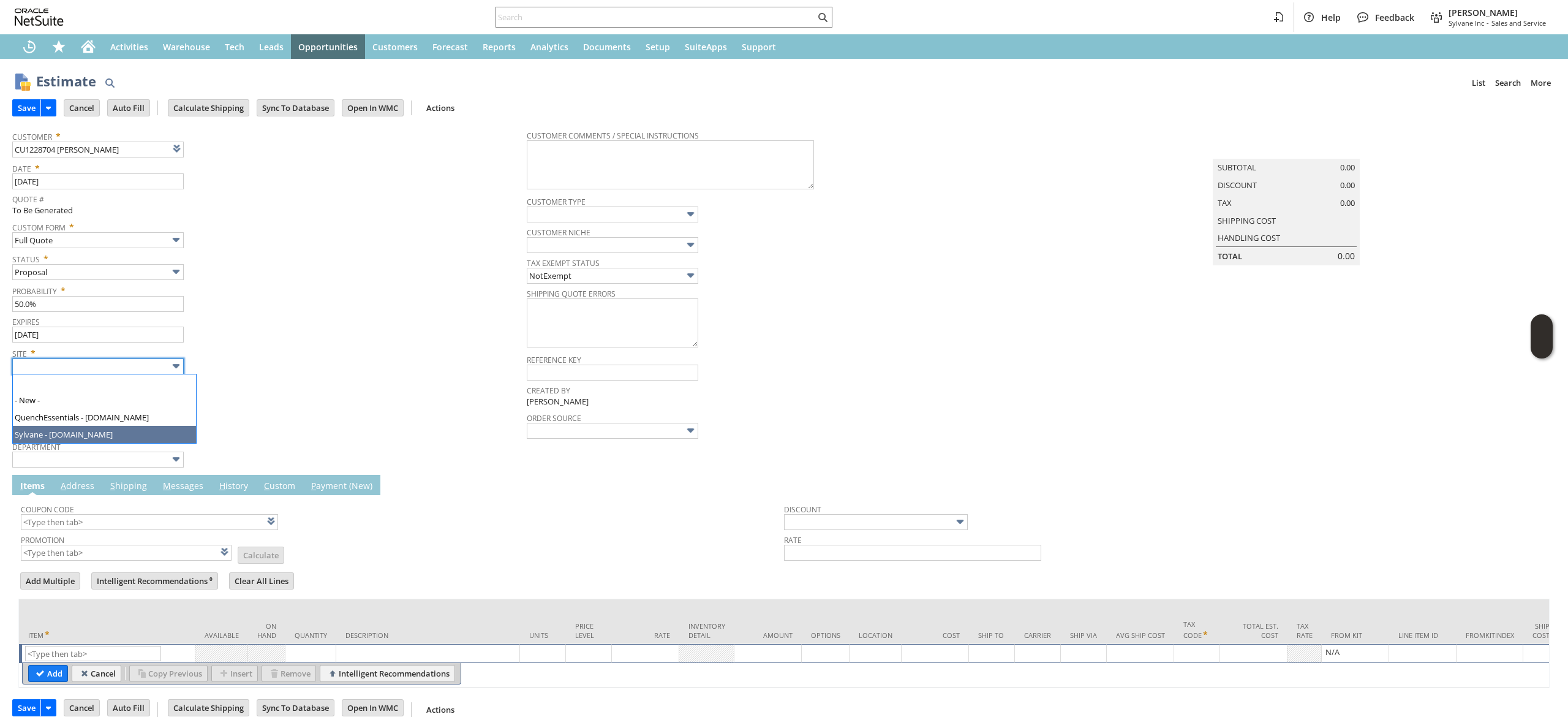
type input "Sylvane - [DOMAIN_NAME]"
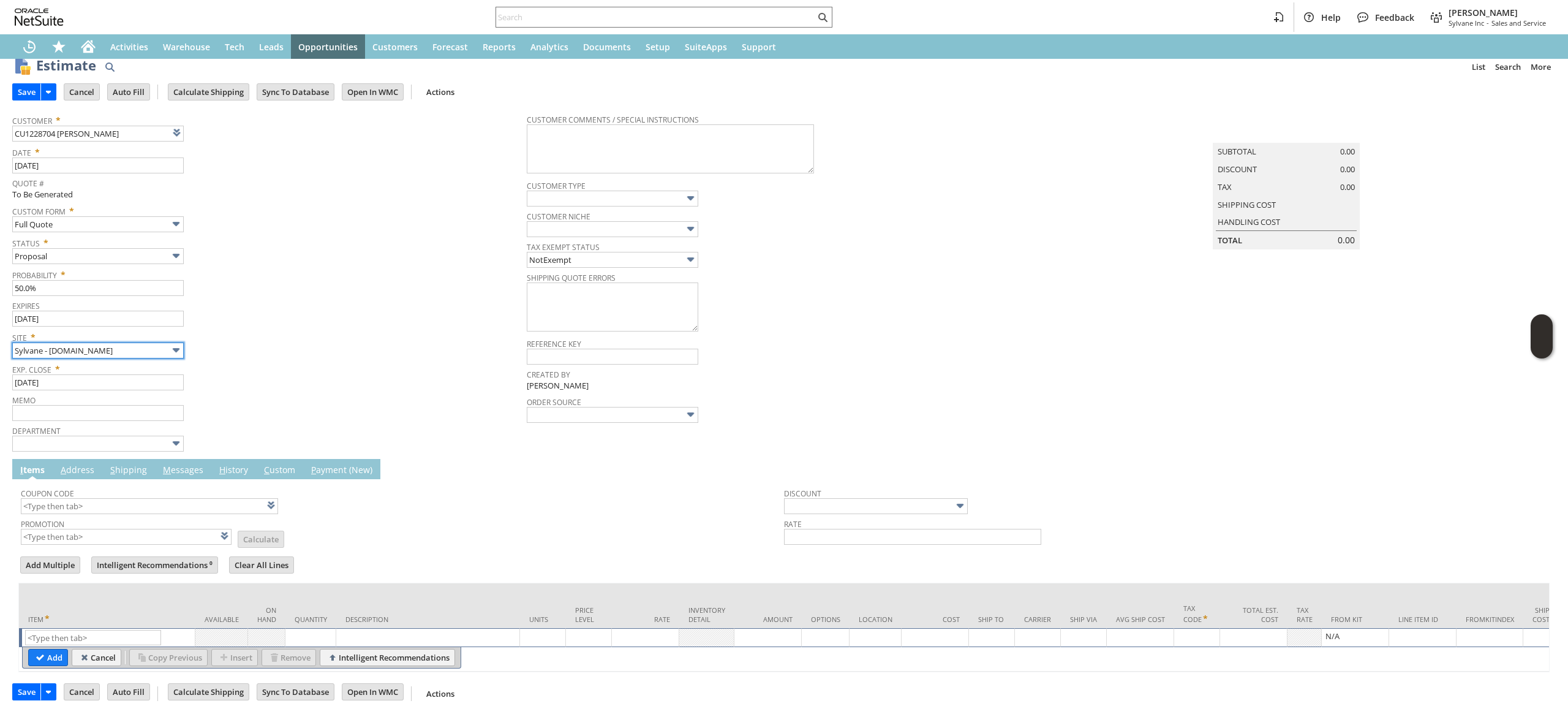
scroll to position [37, 0]
click at [118, 630] on input "text" at bounding box center [93, 638] width 136 height 15
paste input "sa7349"
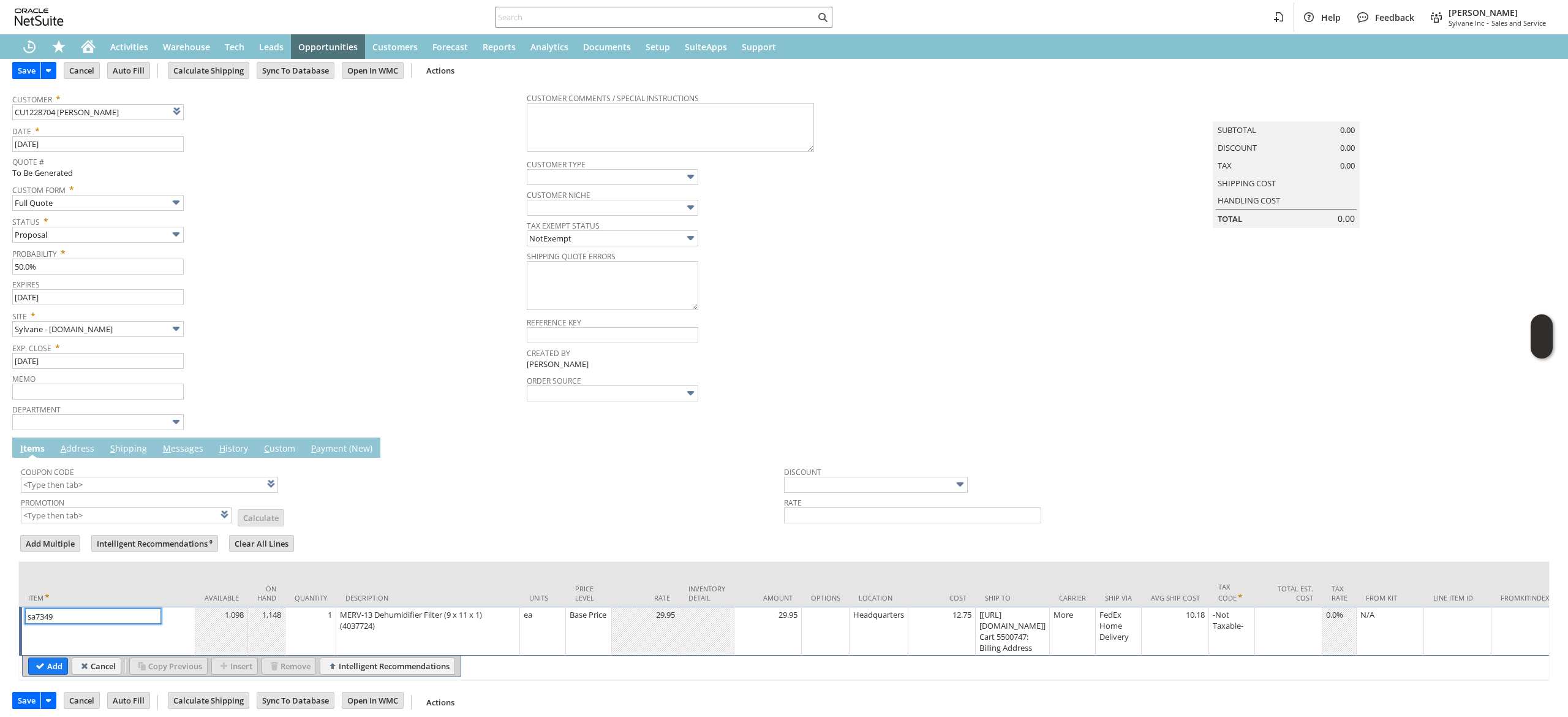
type input "sa7349"
click at [189, 450] on link "M essages" at bounding box center [184, 449] width 47 height 13
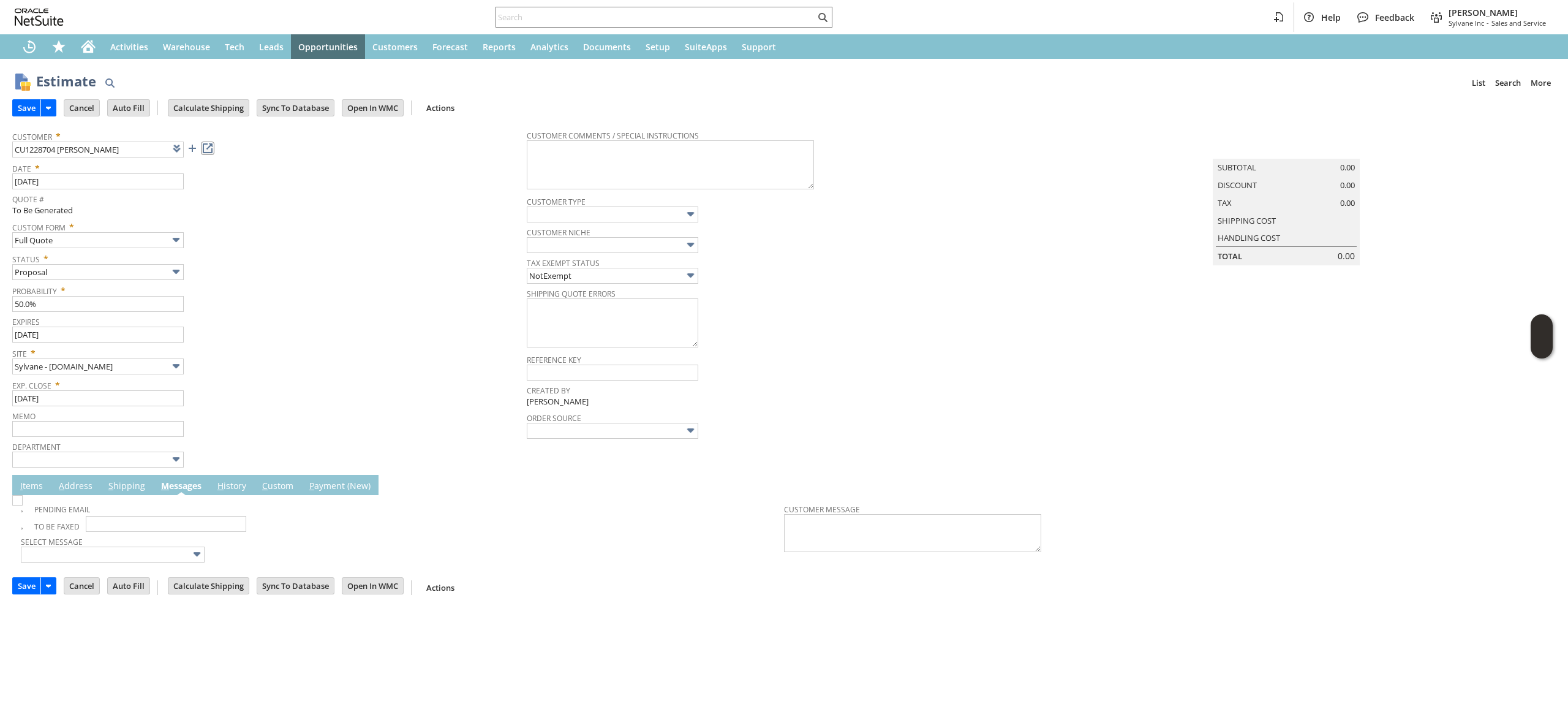
click at [206, 146] on link at bounding box center [207, 148] width 13 height 13
click at [30, 485] on link "I tems" at bounding box center [31, 486] width 28 height 13
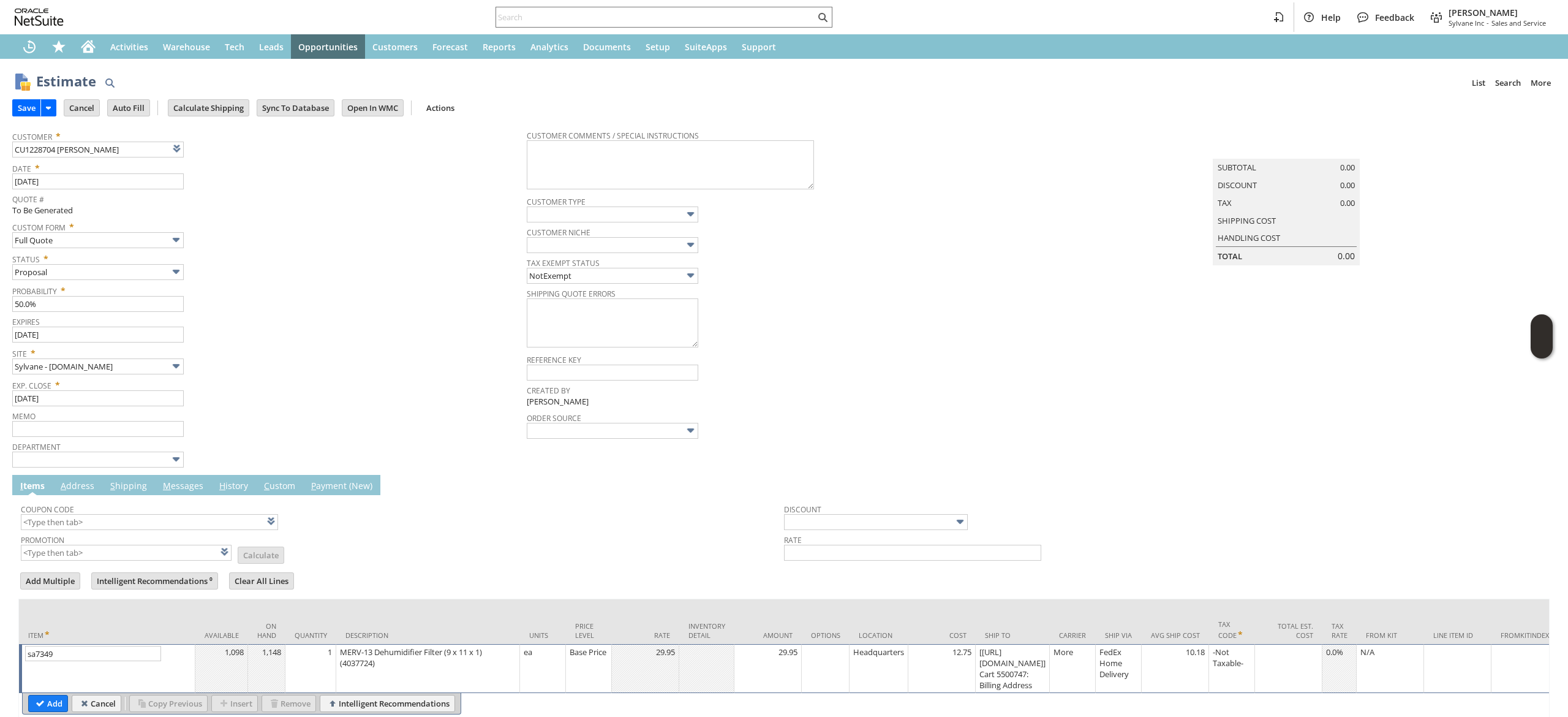
click at [343, 659] on div "MERV-13 Dehumidifier Filter (9 x 11 x 1) (4037724)" at bounding box center [428, 657] width 177 height 23
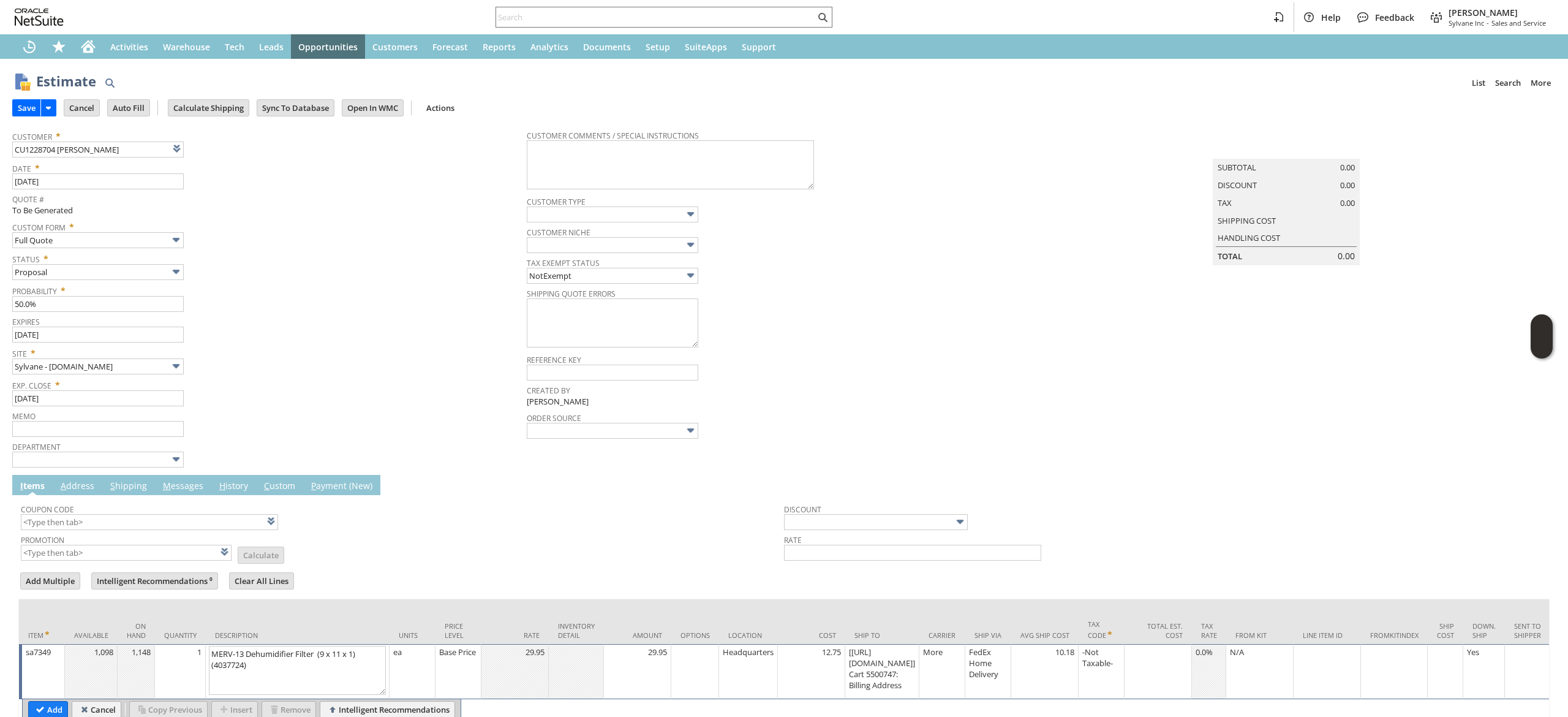
click at [180, 658] on div "1" at bounding box center [180, 652] width 44 height 12
type input "2"
drag, startPoint x: 42, startPoint y: 703, endPoint x: 113, endPoint y: 389, distance: 321.9
click at [42, 702] on input "Add" at bounding box center [47, 703] width 39 height 16
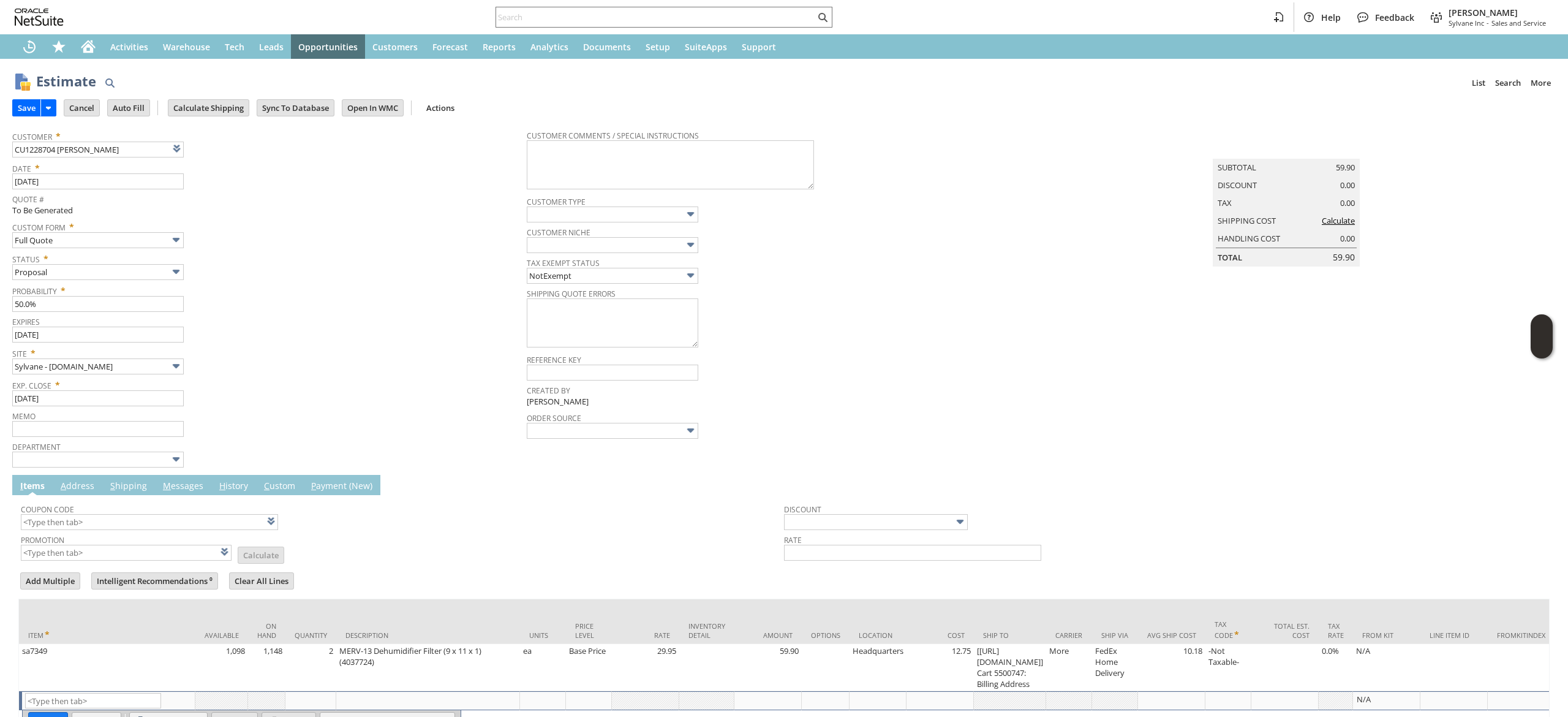
type input "Intelligent Recommendations¹⁰"
drag, startPoint x: 216, startPoint y: 102, endPoint x: 860, endPoint y: 716, distance: 889.8
click at [215, 101] on input "Calculate Shipping" at bounding box center [208, 108] width 80 height 16
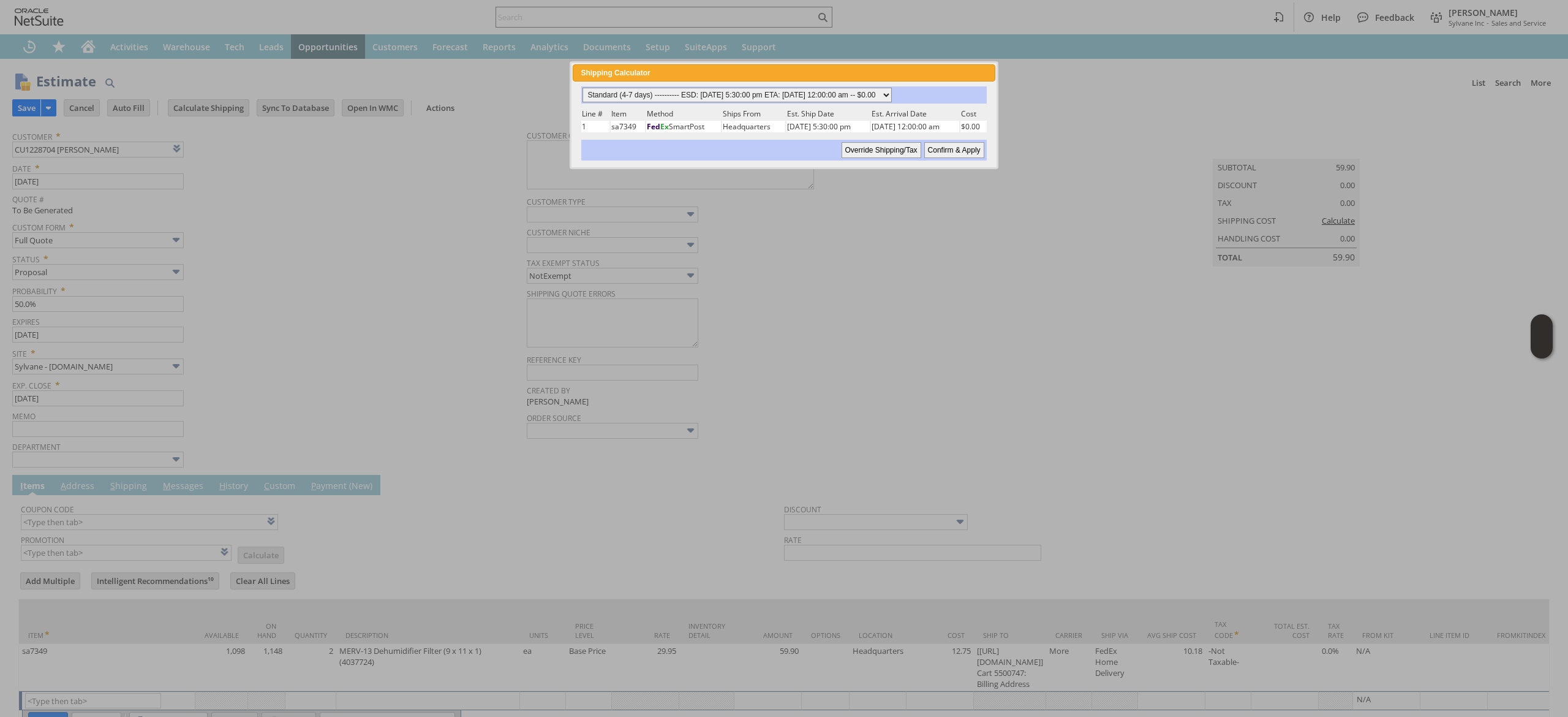
click at [749, 95] on select "Standard (4-7 days) ---------- ESD: 08/18/2025 5:30:00 pm ETA: 08/21/2025 12:00…" at bounding box center [737, 94] width 310 height 15
select select "2 Day ------------------------ ESD: 08/18/2025 5:30:00 pm ETA: 08/20/2025 12:00…"
click at [582, 87] on select "Standard (4-7 days) ---------- ESD: 08/18/2025 5:30:00 pm ETA: 08/21/2025 12:00…" at bounding box center [737, 94] width 310 height 15
click at [973, 147] on input "Confirm & Apply" at bounding box center [954, 150] width 60 height 16
type input "Add"
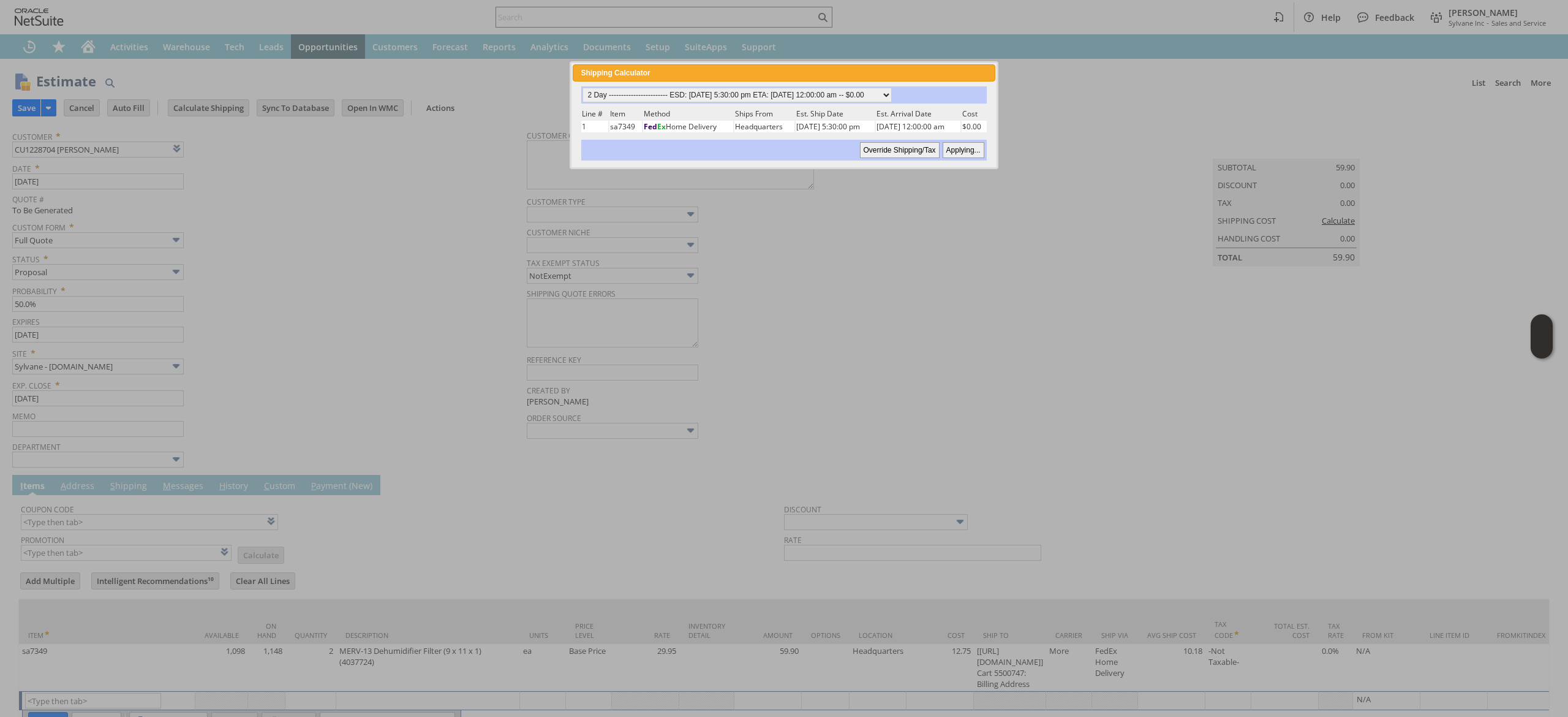
type input "Copy Previous"
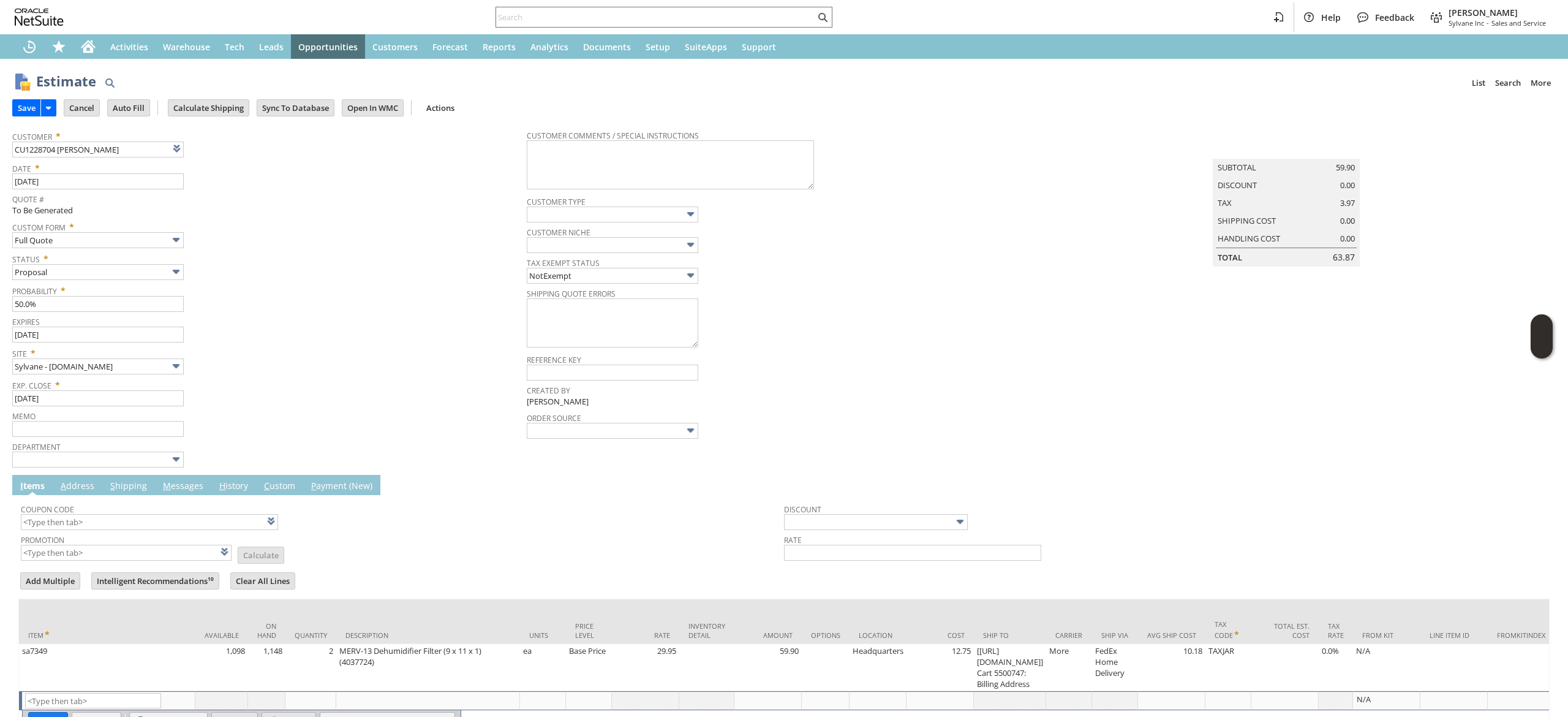
click at [163, 490] on span "M" at bounding box center [166, 486] width 8 height 11
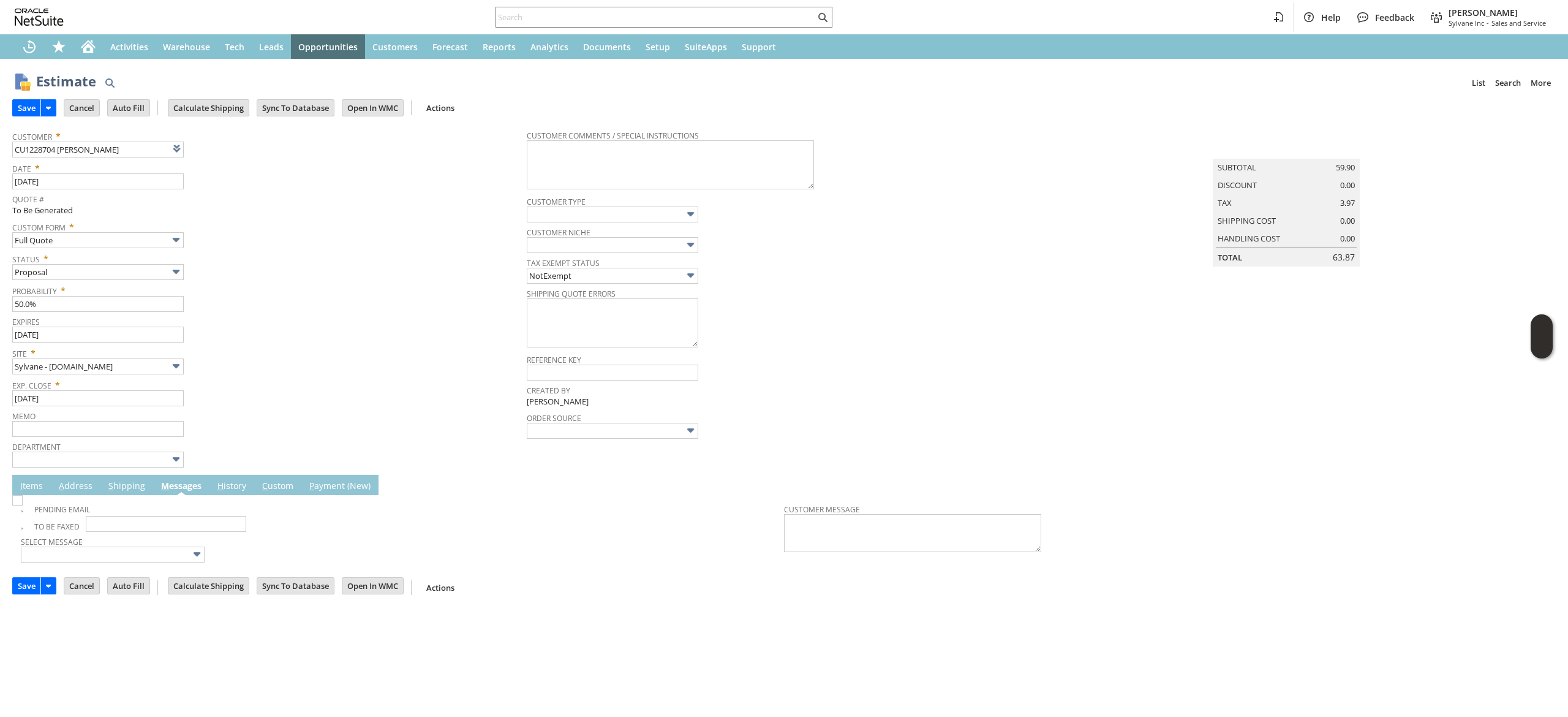
click at [21, 502] on img at bounding box center [17, 500] width 10 height 10
checkbox input "true"
click at [17, 103] on input "Save" at bounding box center [27, 108] width 28 height 16
